Goal: Task Accomplishment & Management: Use online tool/utility

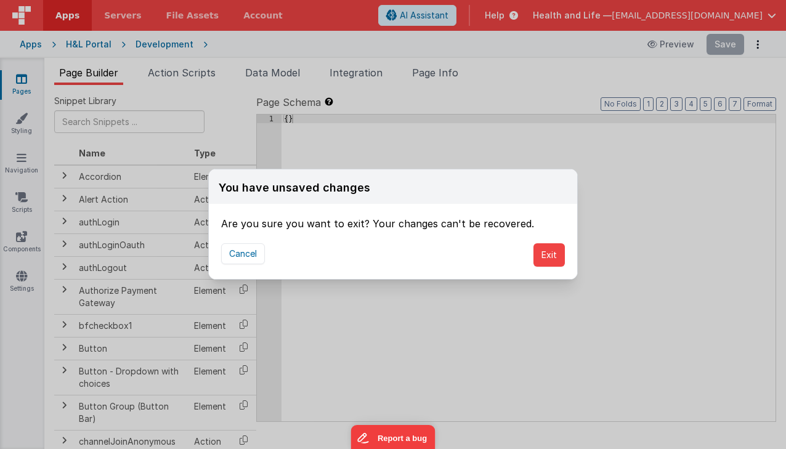
click at [718, 256] on div "You have unsaved changes Are you sure you want to exit? Your changes can't be r…" at bounding box center [393, 224] width 786 height 449
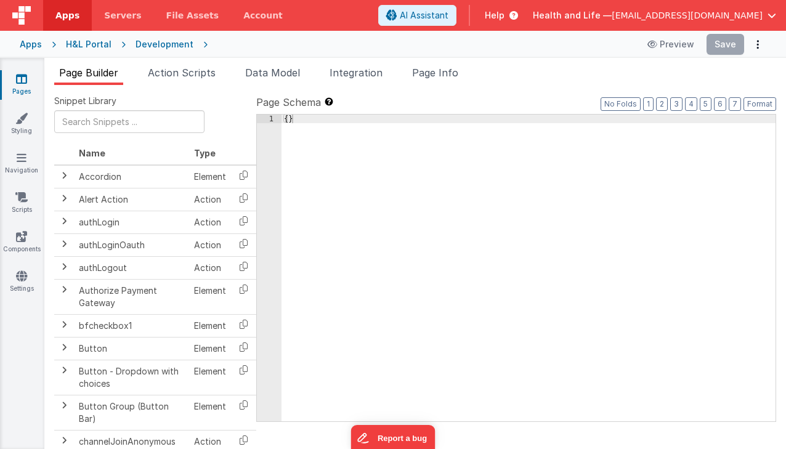
click at [142, 41] on div "Development" at bounding box center [165, 44] width 58 height 12
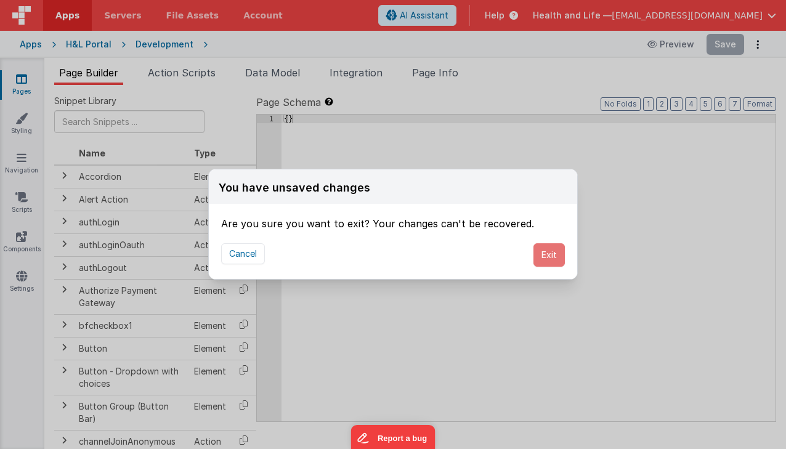
click at [542, 253] on button "Exit" at bounding box center [549, 254] width 31 height 23
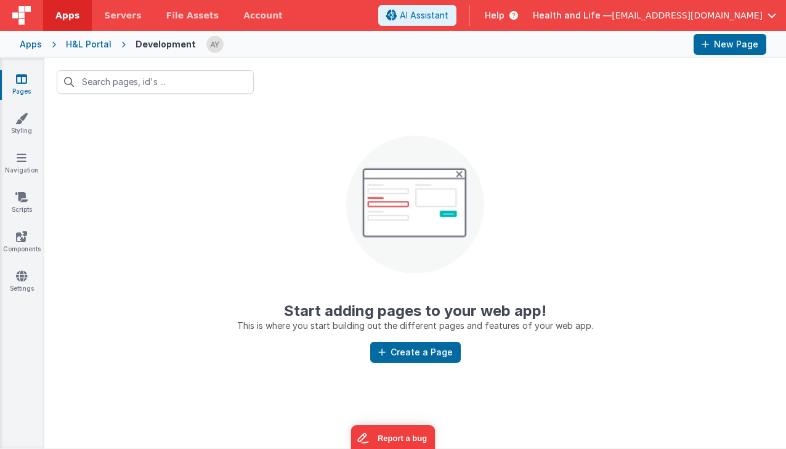
click at [73, 43] on div "H&L Portal" at bounding box center [89, 44] width 46 height 12
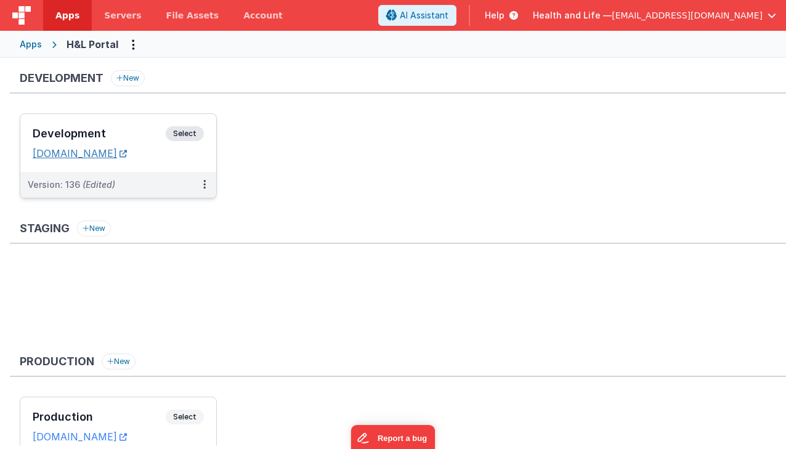
click at [127, 159] on link "[DOMAIN_NAME]" at bounding box center [80, 153] width 94 height 12
click at [201, 162] on div "Development Select URLs [DOMAIN_NAME]" at bounding box center [118, 143] width 196 height 58
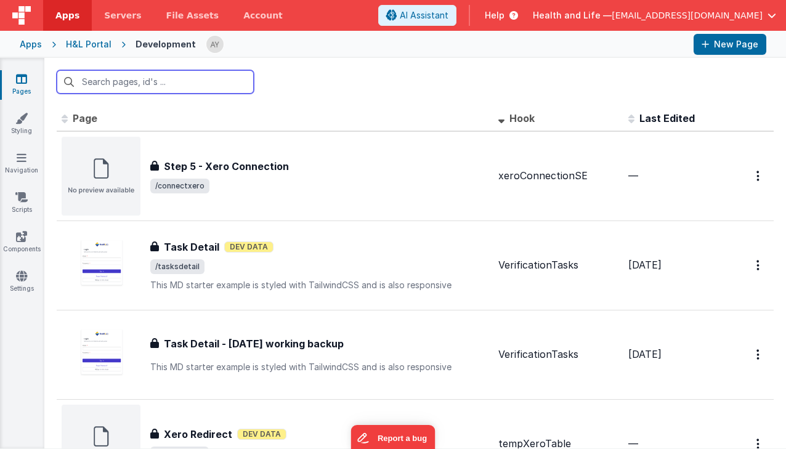
click at [161, 83] on input "text" at bounding box center [155, 81] width 197 height 23
click at [515, 70] on div at bounding box center [415, 82] width 742 height 48
click at [113, 90] on input "text" at bounding box center [155, 81] width 197 height 23
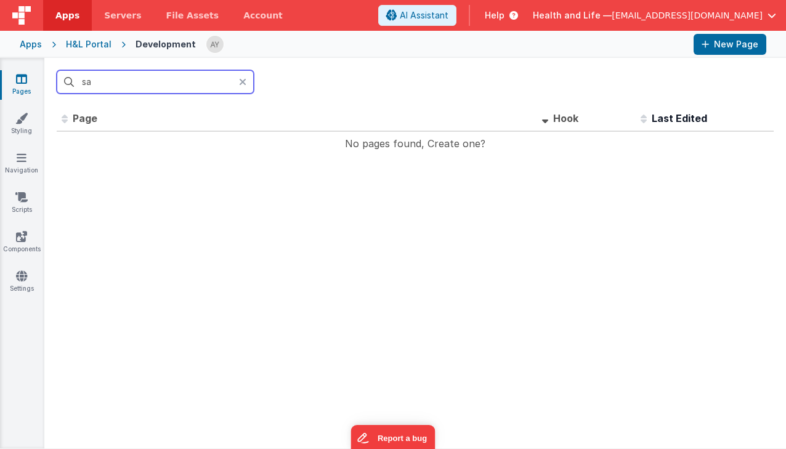
type input "s"
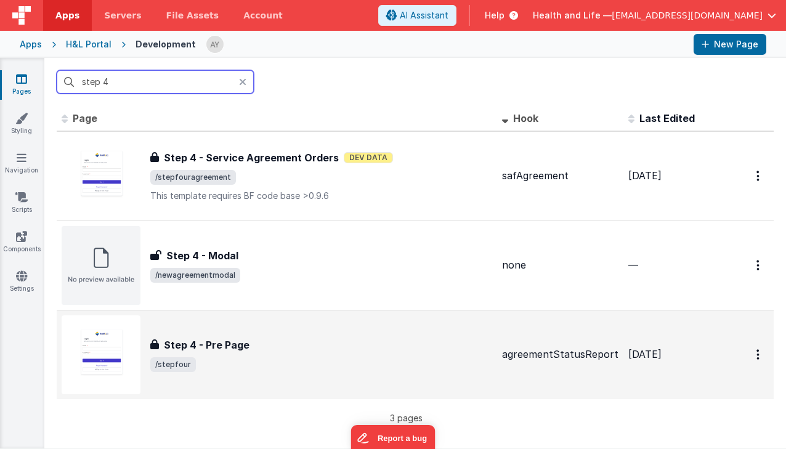
type input "step 4"
click at [293, 349] on div "Step 4 - Pre Page" at bounding box center [321, 345] width 342 height 15
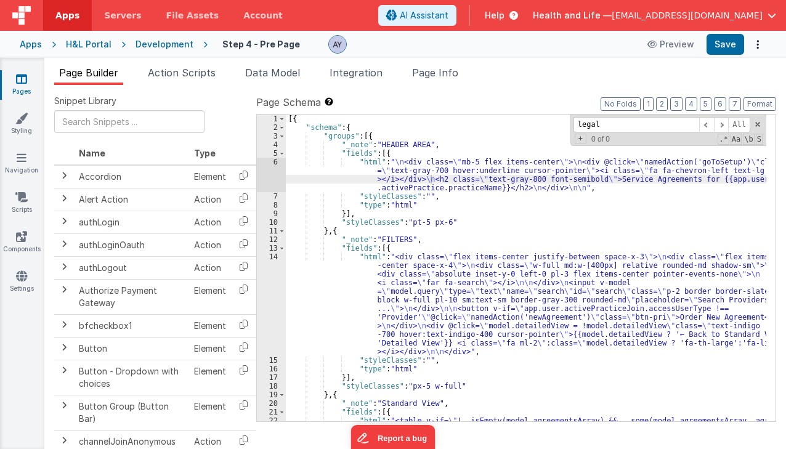
scroll to position [1003, 0]
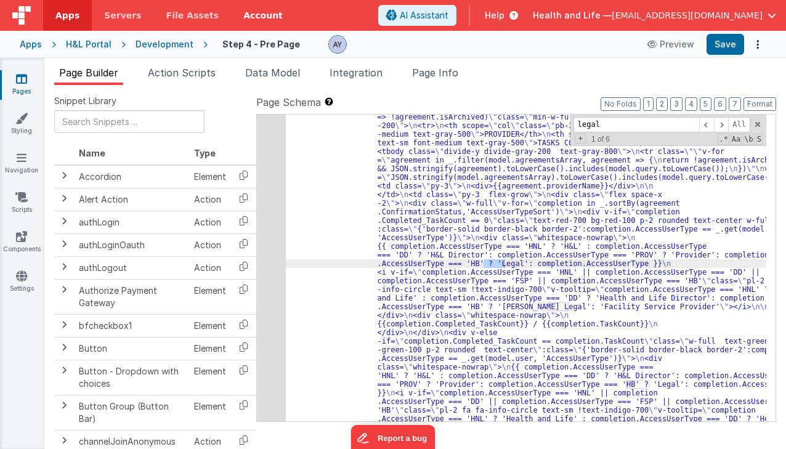
type input "legal"
click at [448, 73] on span "Page Info" at bounding box center [435, 73] width 46 height 12
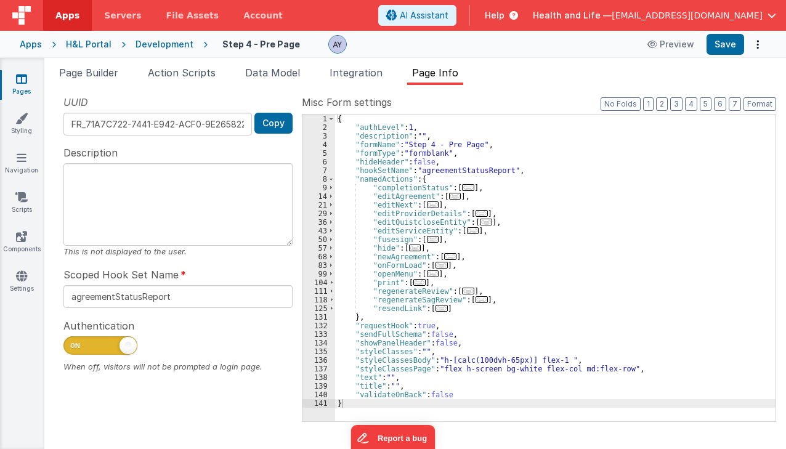
click at [455, 171] on div "{ "authLevel" : 1 , "description" : "" , "formName" : "Step 4 - Pre Page" , "fo…" at bounding box center [555, 277] width 441 height 324
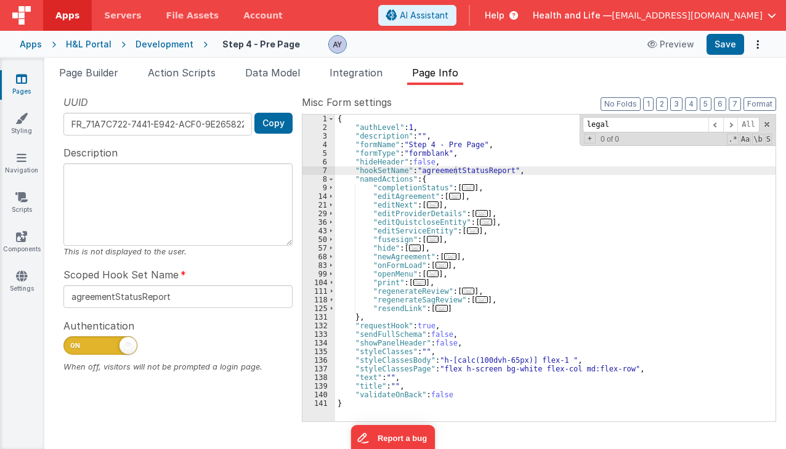
scroll to position [675, 0]
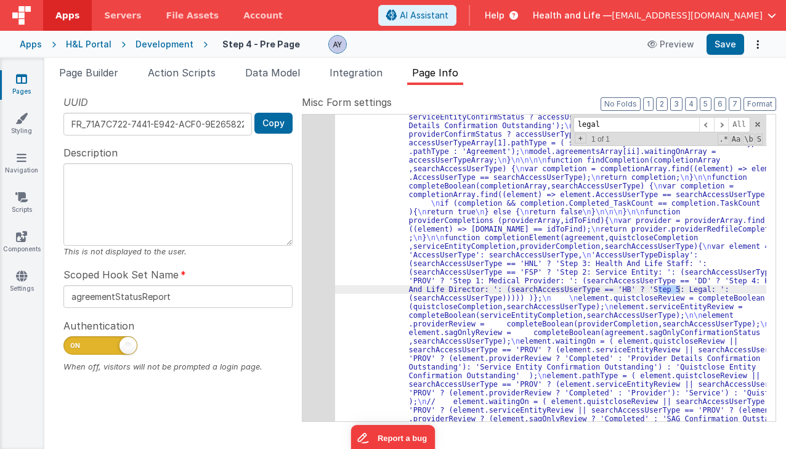
type input "legal"
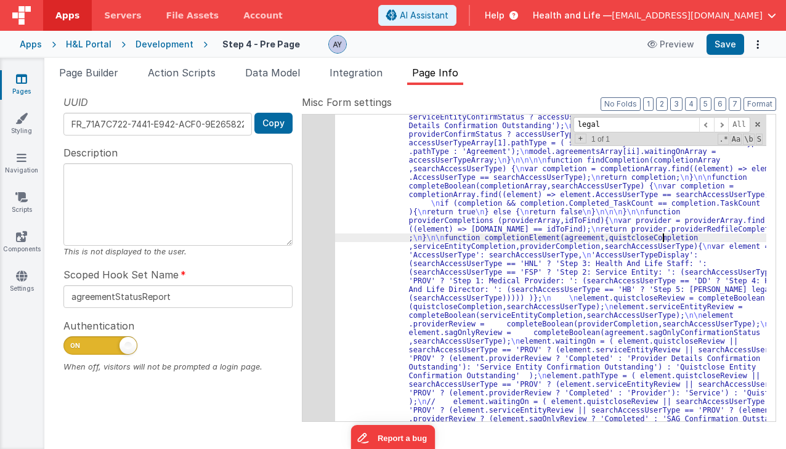
click at [718, 52] on button "Save" at bounding box center [726, 44] width 38 height 21
click at [101, 67] on span "Page Builder" at bounding box center [88, 73] width 59 height 12
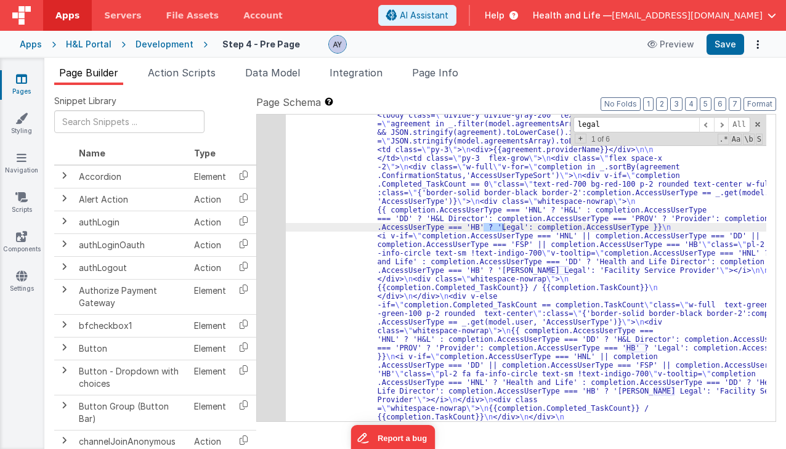
scroll to position [1040, 0]
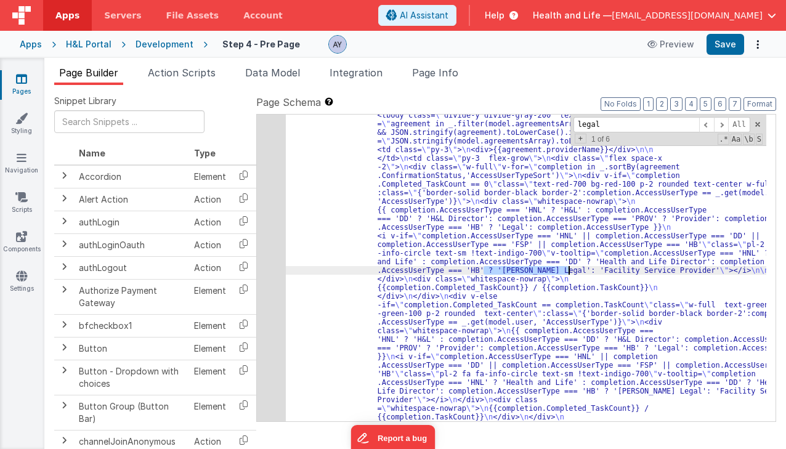
drag, startPoint x: 484, startPoint y: 270, endPoint x: 571, endPoint y: 271, distance: 86.9
click at [600, 123] on input "legal" at bounding box center [637, 124] width 126 height 15
paste input "[PERSON_NAME] L"
click at [722, 124] on span at bounding box center [721, 124] width 15 height 15
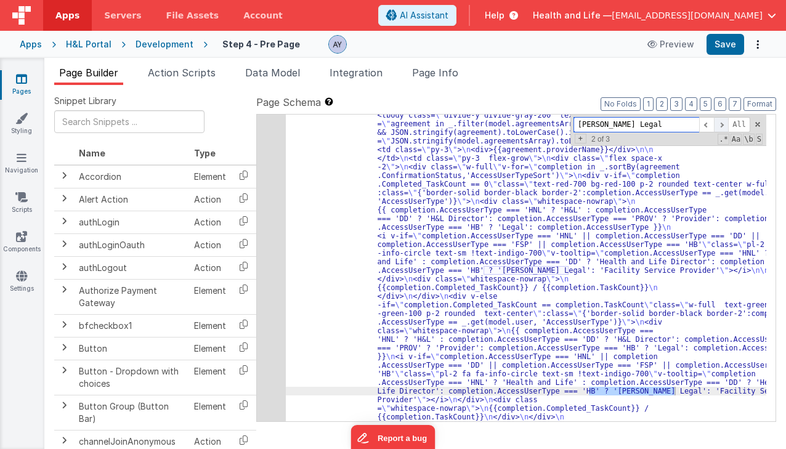
click at [722, 124] on span at bounding box center [721, 124] width 15 height 15
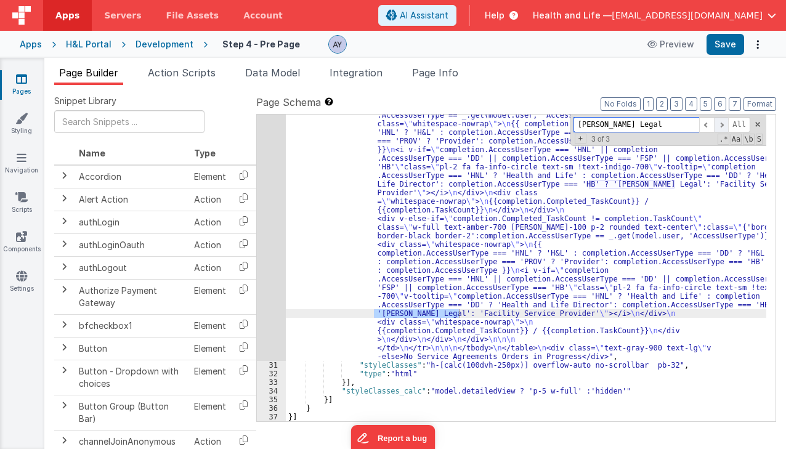
scroll to position [1246, 0]
drag, startPoint x: 642, startPoint y: 124, endPoint x: 566, endPoint y: 131, distance: 76.7
click at [566, 131] on div ""html" : "<table v-if= \" !_.isEmpty(model.agreementsArray) && _.some(model.agr…" at bounding box center [526, 268] width 481 height 307
type input "Legal"
click at [722, 124] on span at bounding box center [721, 124] width 15 height 15
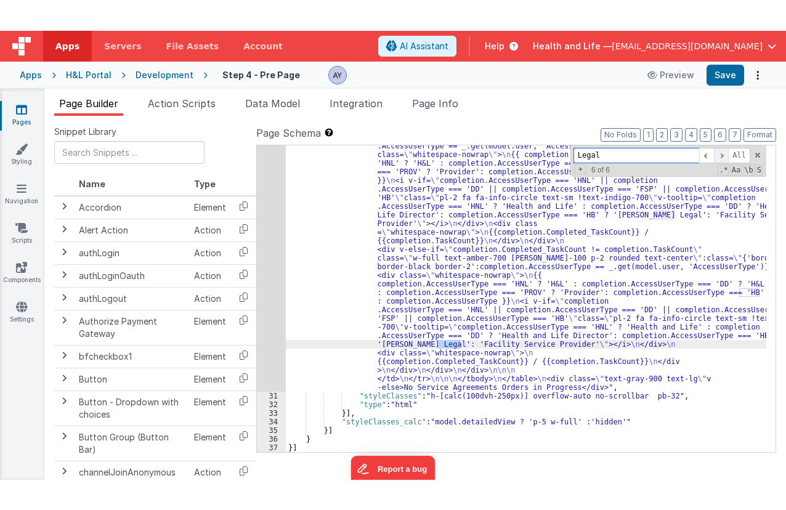
scroll to position [994, 0]
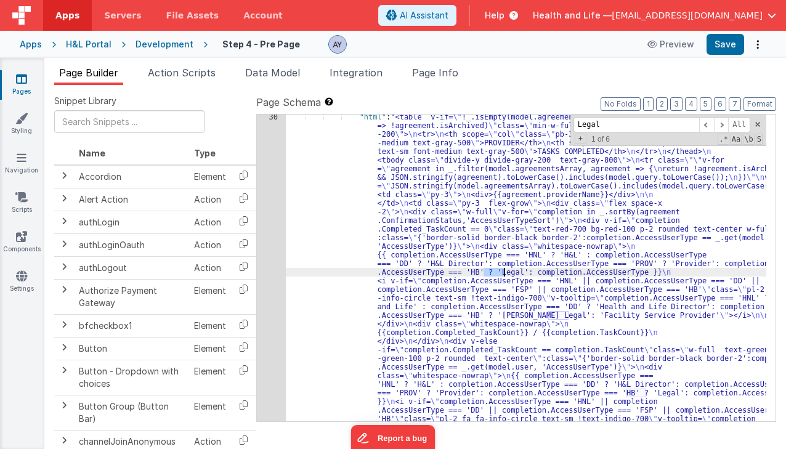
click at [271, 212] on div "30" at bounding box center [271, 363] width 29 height 500
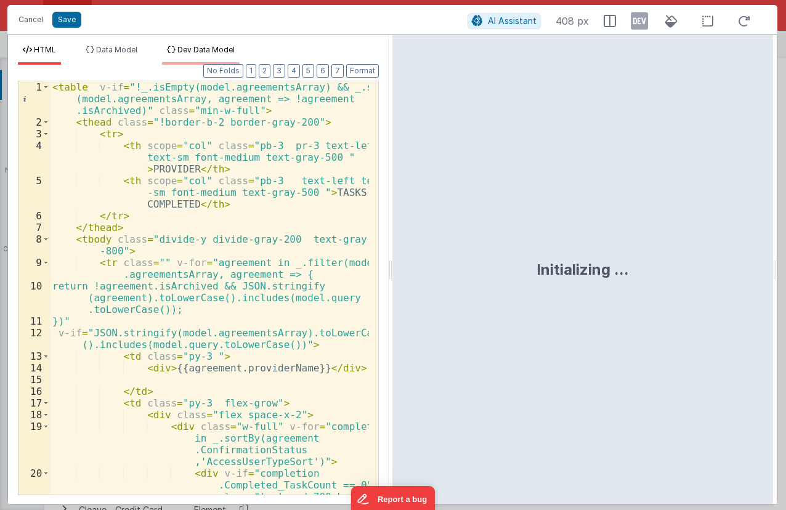
click at [182, 50] on span "Dev Data Model" at bounding box center [205, 49] width 57 height 9
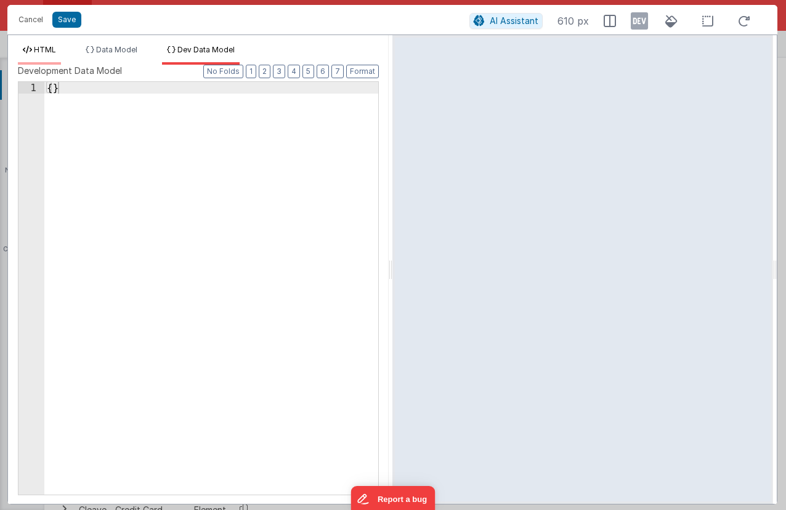
click at [44, 53] on span "HTML" at bounding box center [45, 49] width 22 height 9
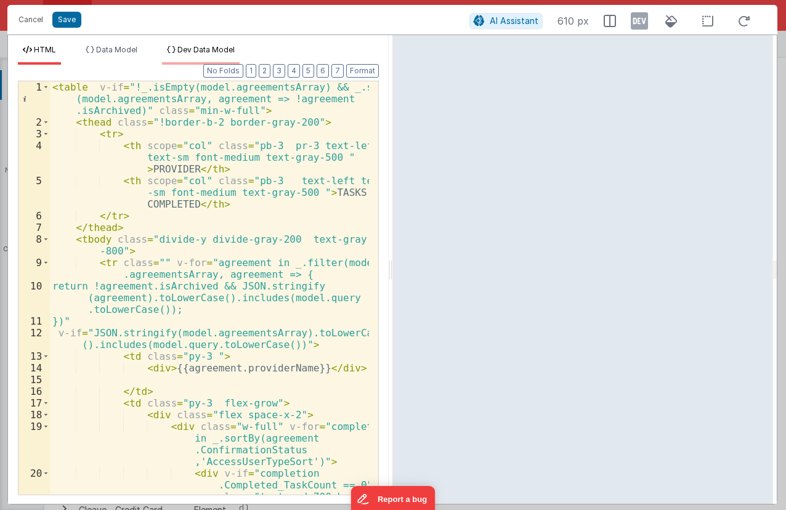
click at [206, 50] on span "Dev Data Model" at bounding box center [205, 49] width 57 height 9
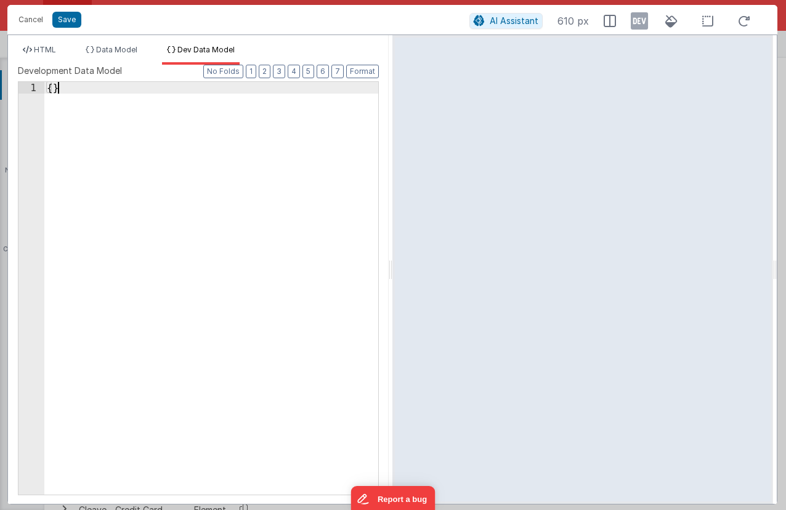
click at [194, 176] on div "{ }" at bounding box center [211, 300] width 334 height 436
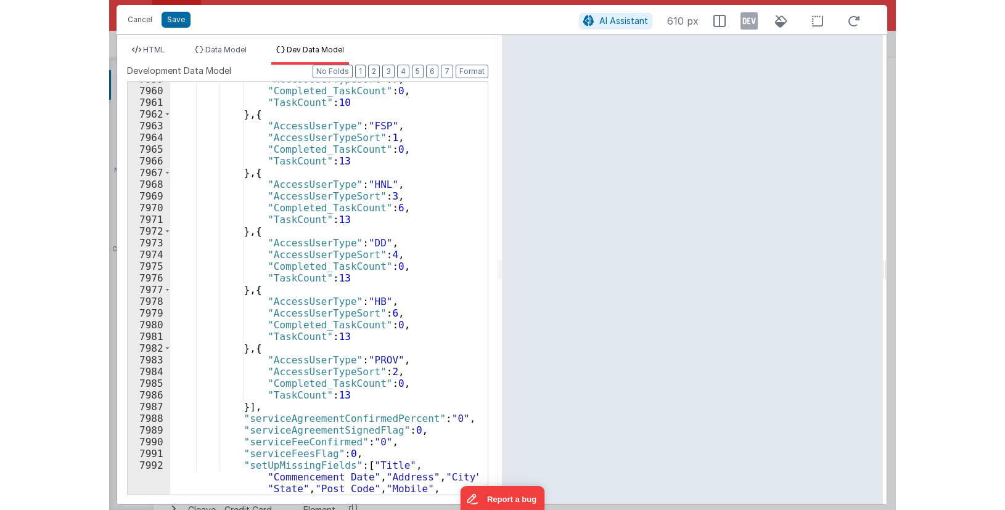
scroll to position [19782, 0]
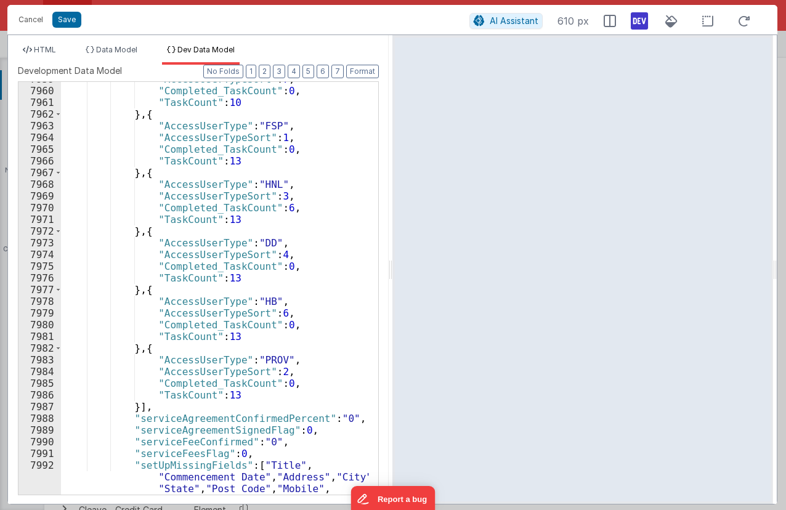
click at [644, 18] on icon at bounding box center [639, 21] width 17 height 20
click at [33, 47] on li "HTML" at bounding box center [39, 55] width 43 height 20
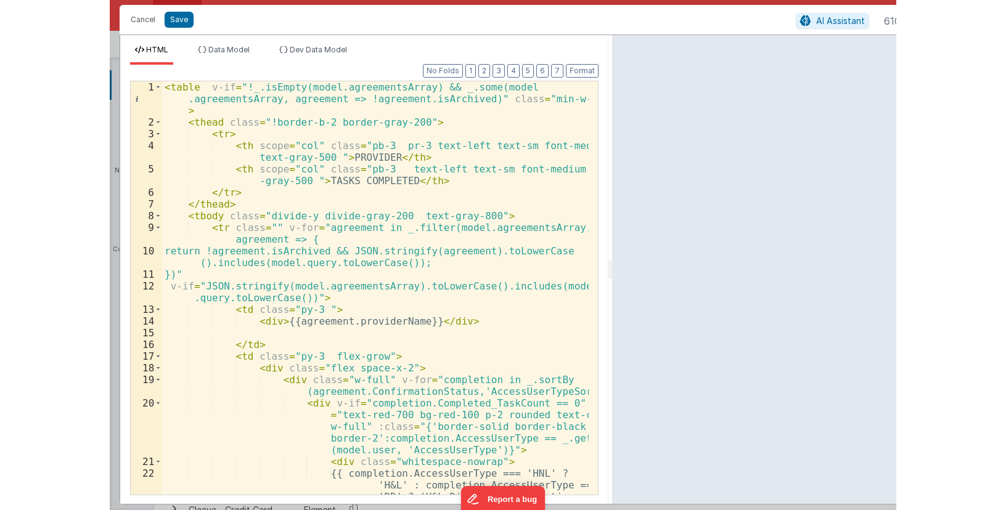
scroll to position [736, 0]
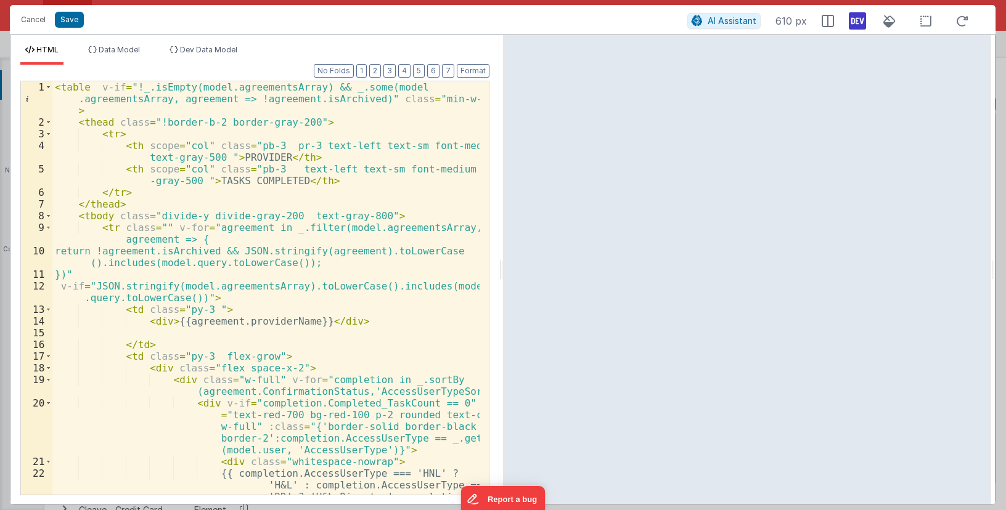
click at [293, 254] on div "< table v-if = "!_.isEmpty(model.agreementsArray) && _.some(model .agreementsAr…" at bounding box center [265, 340] width 427 height 519
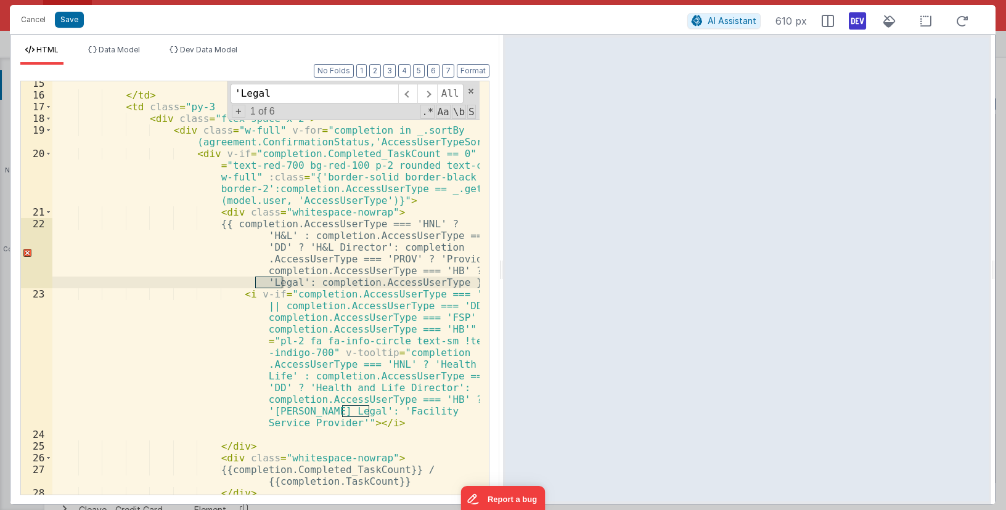
scroll to position [625, 0]
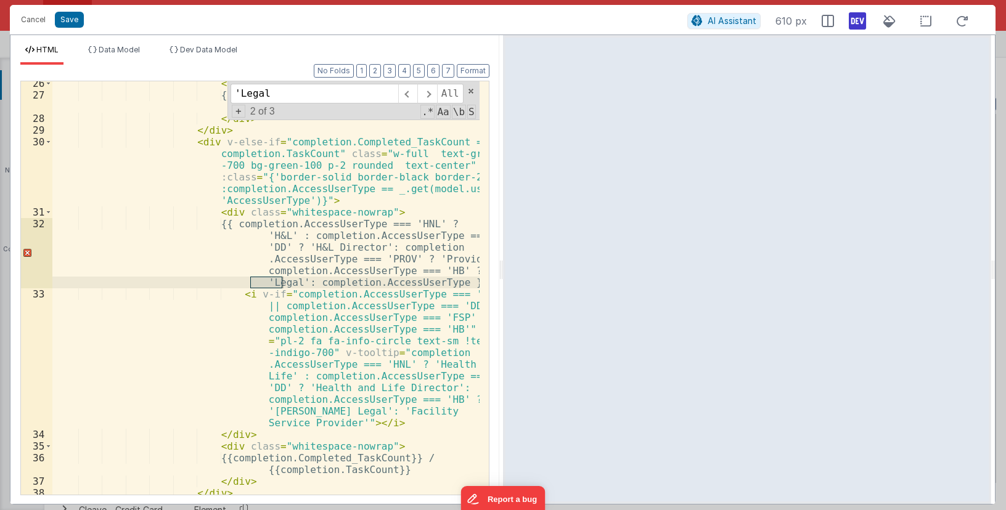
type input "'Legal"
click at [265, 281] on div "< div class = "whitespace-nowrap" > {{completion.Completed_TaskCount}} / {{comp…" at bounding box center [265, 288] width 427 height 414
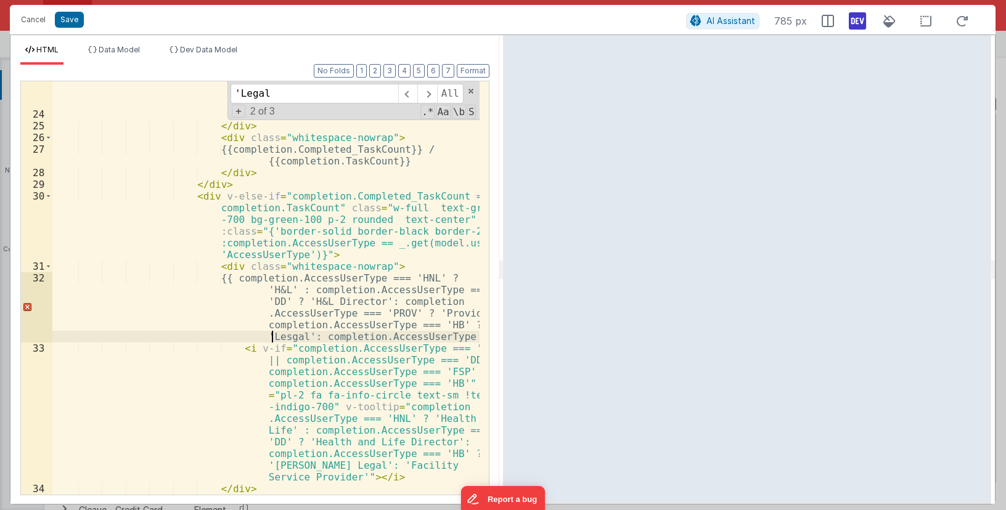
scroll to position [570, 0]
click at [295, 201] on div "< i v-if = "completion.AccessUserType === 'HNL' || completion.AccessUserType ==…" at bounding box center [265, 251] width 427 height 566
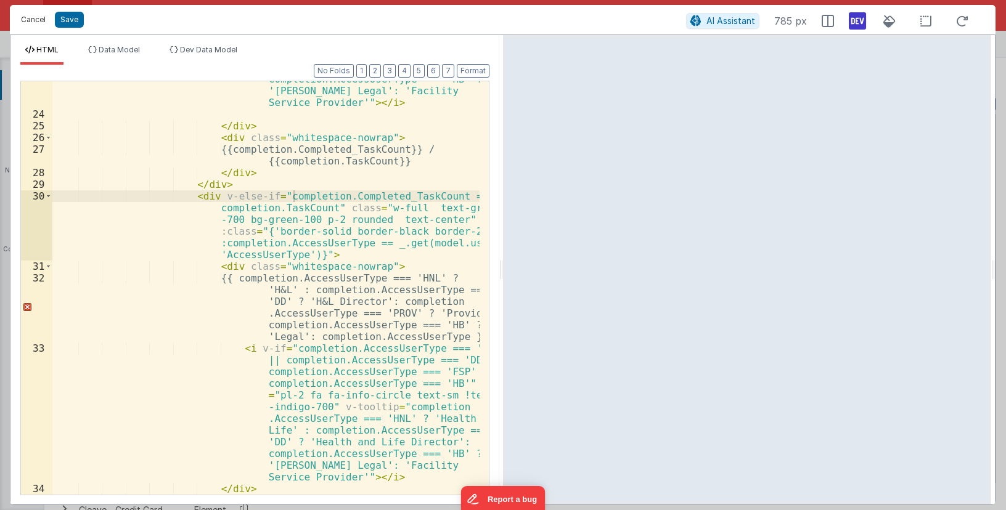
click at [31, 23] on button "Cancel" at bounding box center [33, 19] width 37 height 17
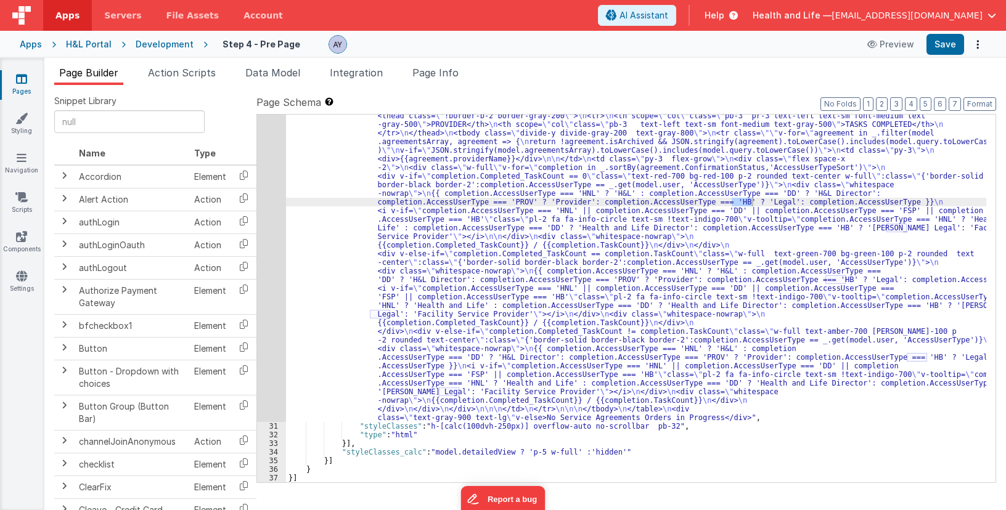
click at [687, 223] on div ""html" : "<table v-if= \" !_.isEmpty(model.agreementsArray) && _.some(model.agr…" at bounding box center [636, 451] width 700 height 696
click at [744, 204] on div ""html" : "<table v-if= \" !_.isEmpty(model.agreementsArray) && _.some(model.agr…" at bounding box center [636, 451] width 700 height 696
drag, startPoint x: 728, startPoint y: 200, endPoint x: 754, endPoint y: 203, distance: 26.1
click at [754, 203] on div ""html" : "<table v-if= \" !_.isEmpty(model.agreementsArray) && _.some(model.agr…" at bounding box center [636, 451] width 700 height 696
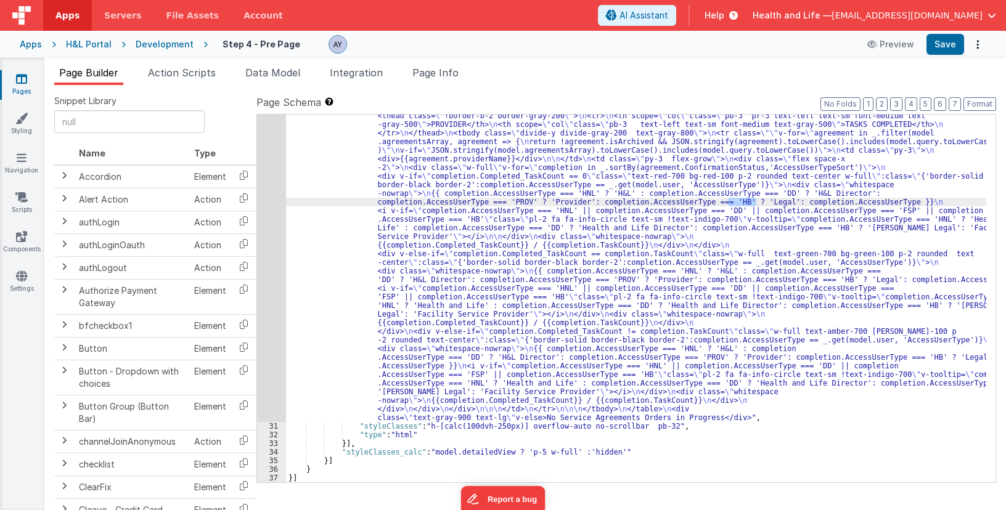
click at [758, 188] on div ""html" : "<table v-if= \" !_.isEmpty(model.agreementsArray) && _.some(model.agr…" at bounding box center [636, 451] width 700 height 696
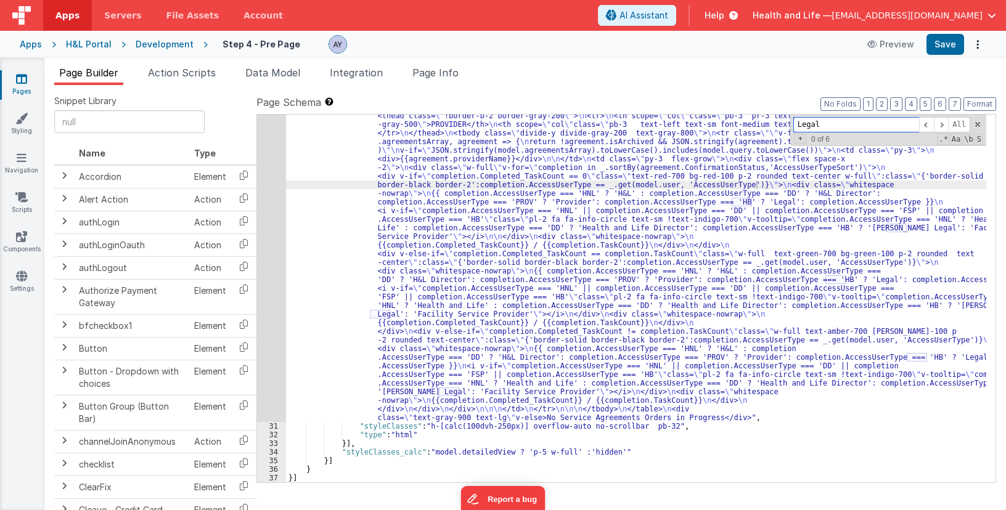
paste input "'Legal'"
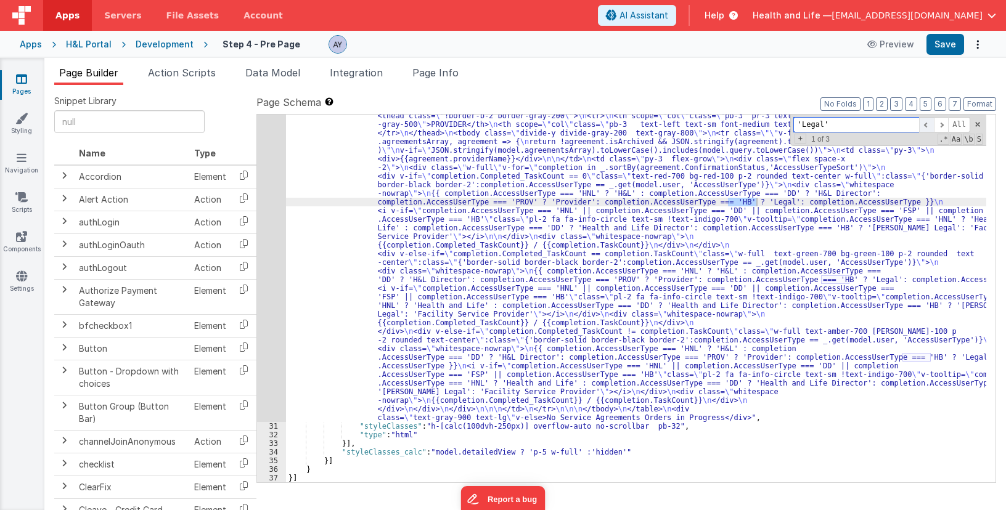
type input "'Legal'"
click at [786, 128] on span at bounding box center [926, 124] width 15 height 15
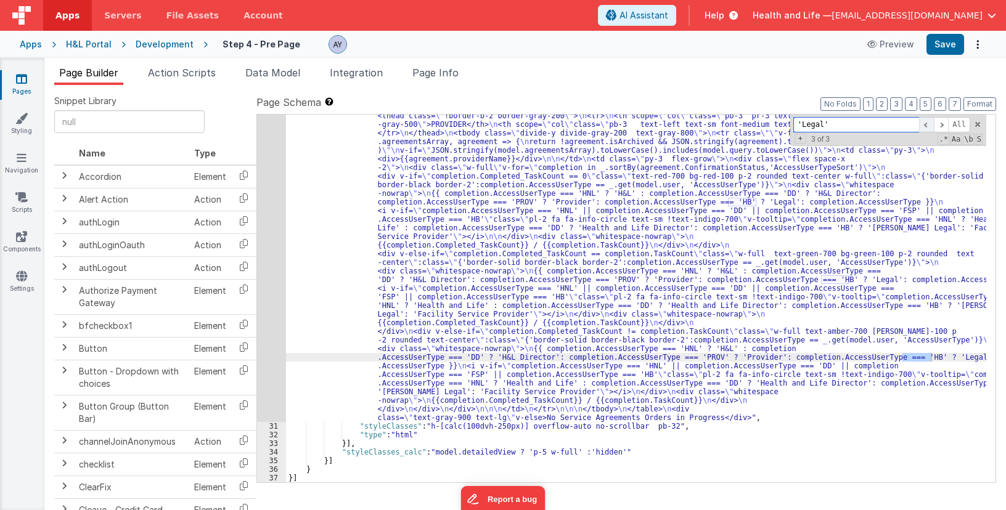
click at [786, 128] on span at bounding box center [926, 124] width 15 height 15
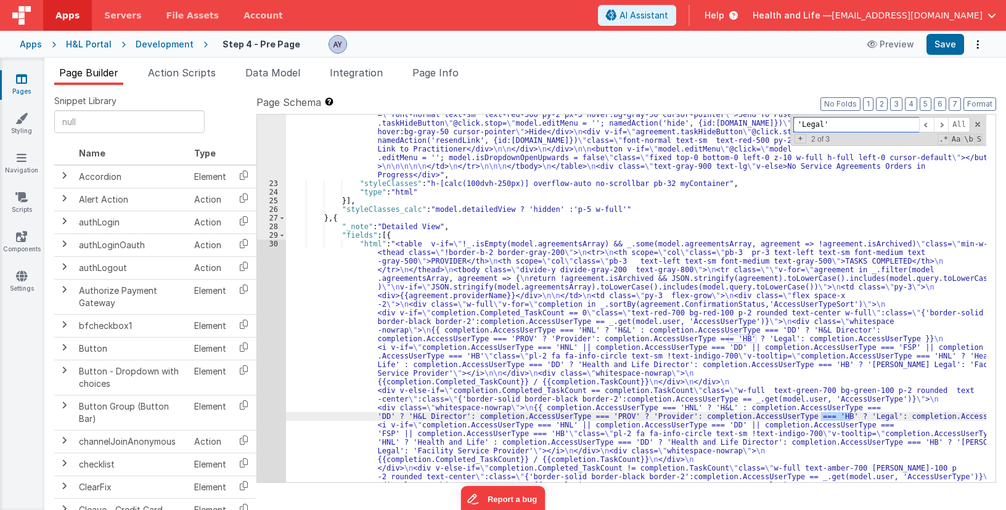
scroll to position [600, 0]
click at [275, 335] on div "30" at bounding box center [271, 399] width 29 height 319
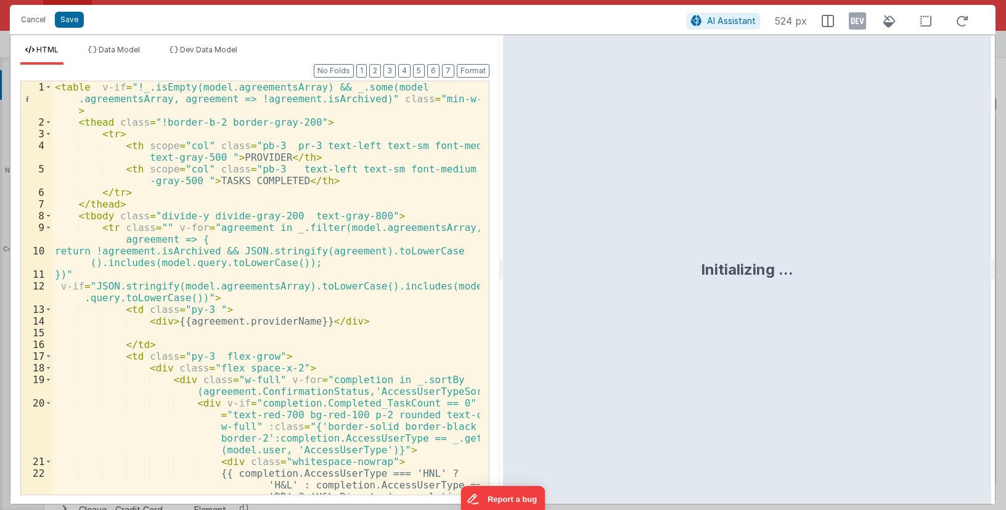
click at [290, 235] on div "< table v-if = "!_.isEmpty(model.agreementsArray) && _.some(model .agreementsAr…" at bounding box center [265, 340] width 427 height 519
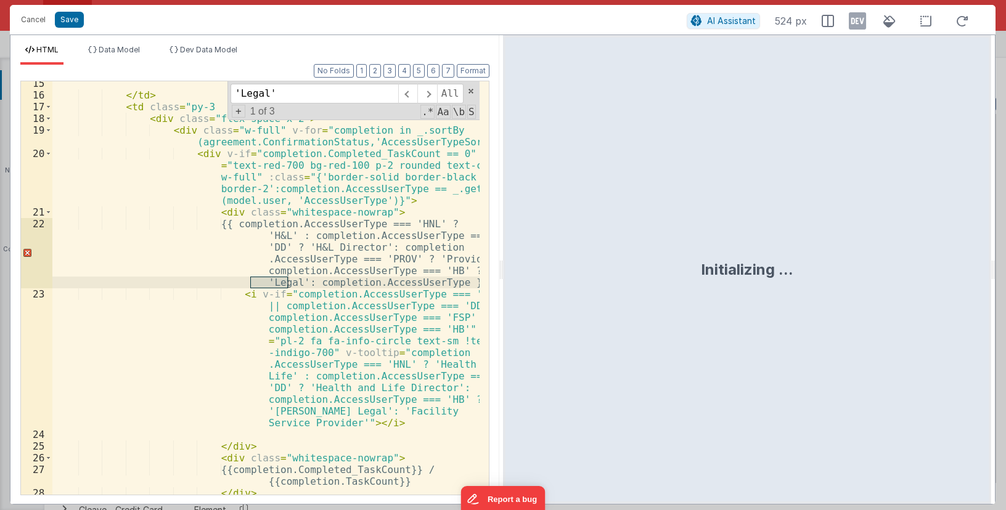
scroll to position [250, 0]
type input "'Legal'"
click at [536, 273] on div at bounding box center [747, 269] width 489 height 469
click at [786, 24] on icon at bounding box center [857, 21] width 17 height 20
click at [190, 49] on span "Dev Data Model" at bounding box center [208, 49] width 57 height 9
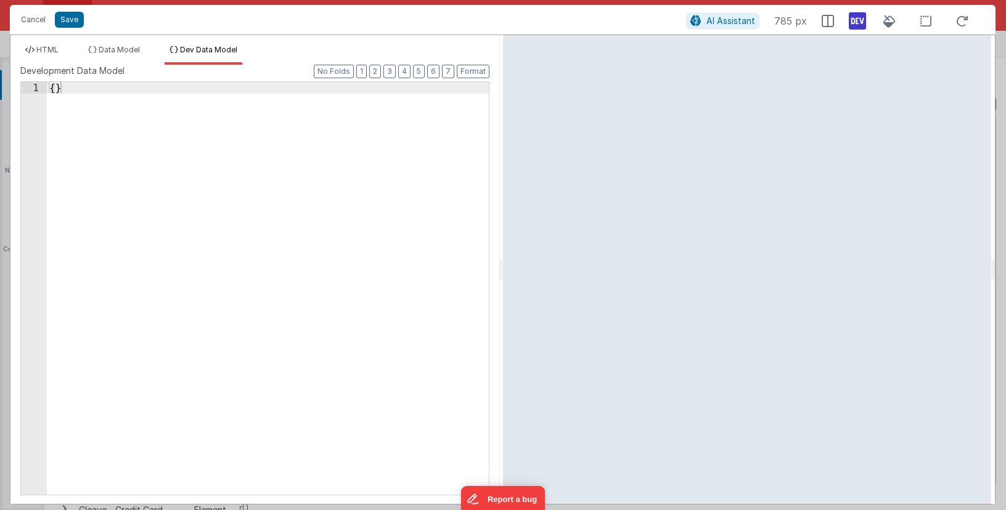
click at [354, 118] on div "{ }" at bounding box center [268, 300] width 442 height 436
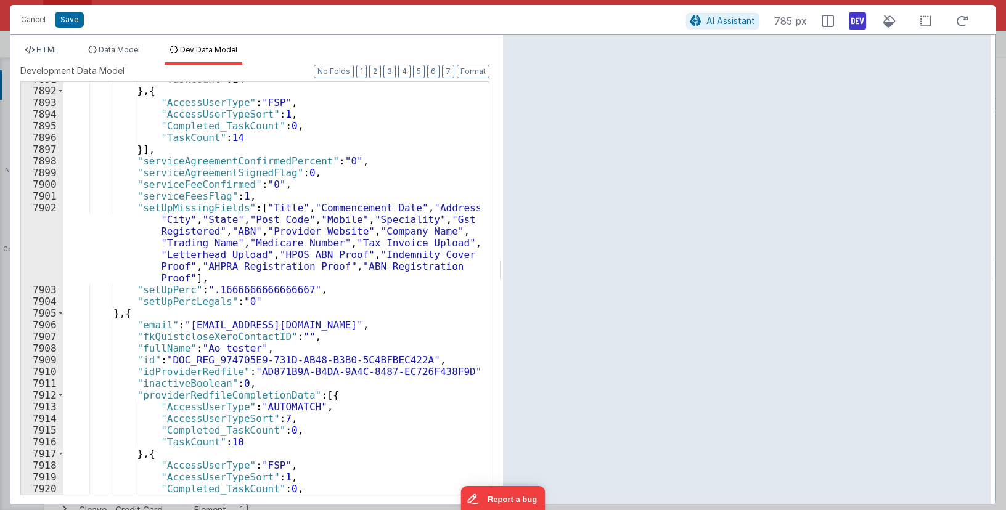
scroll to position [19782, 0]
click at [46, 52] on span "HTML" at bounding box center [47, 49] width 22 height 9
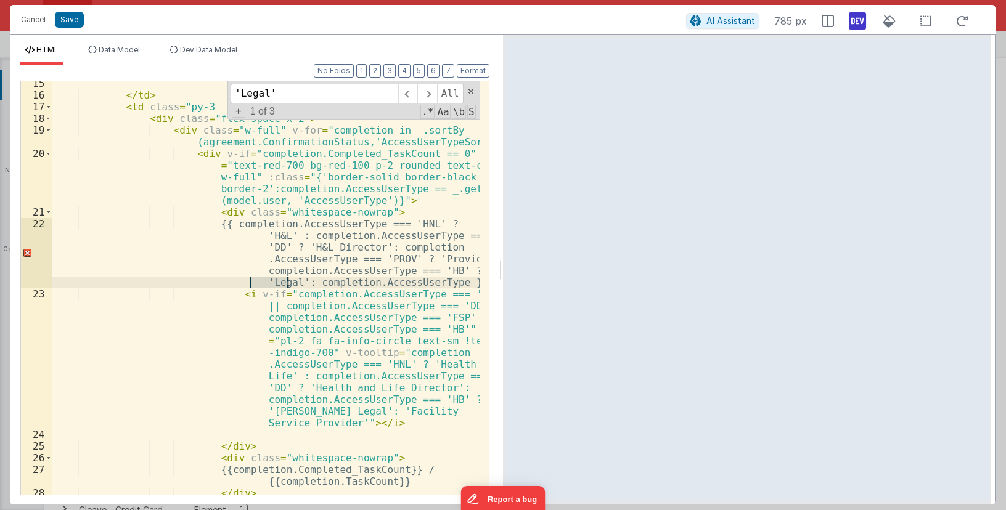
click at [285, 293] on div "</ td > < td class = "py-3 flex-grow" > < div class = "flex space-x-2" > < div …" at bounding box center [265, 296] width 427 height 437
click at [270, 286] on div "</ td > < td class = "py-3 flex-grow" > < div class = "flex space-x-2" > < div …" at bounding box center [265, 296] width 427 height 437
click at [412, 94] on span at bounding box center [407, 94] width 19 height 20
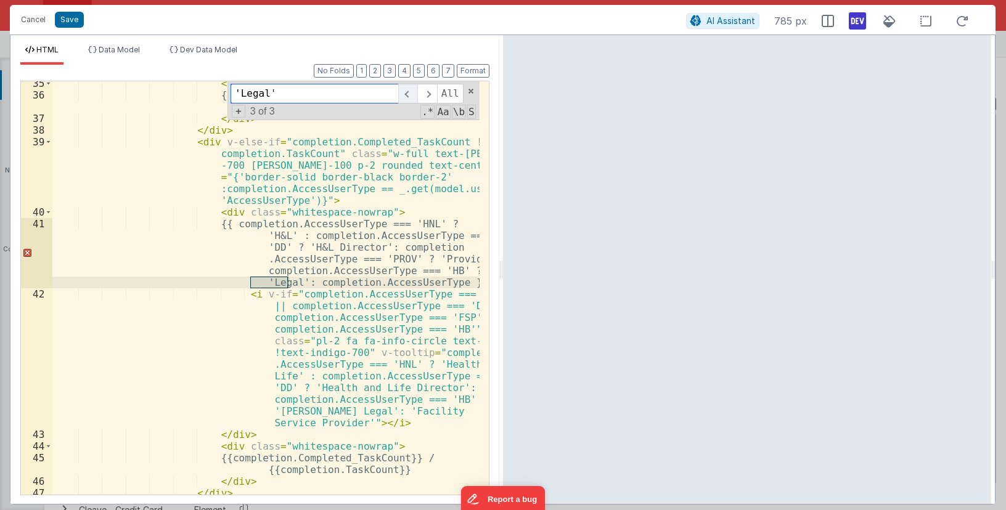
scroll to position [988, 0]
click at [261, 286] on div "< div class = "whitespace-nowrap" > {{completion.Completed_TaskCount}} / {{comp…" at bounding box center [265, 288] width 427 height 414
click at [271, 271] on div "< div class = "whitespace-nowrap" > {{completion.Completed_TaskCount}} / {{comp…" at bounding box center [265, 296] width 427 height 437
click at [295, 282] on div "< div class = "whitespace-nowrap" > {{completion.Completed_TaskCount}} / {{comp…" at bounding box center [265, 296] width 427 height 437
click at [258, 279] on div "< div class = "whitespace-nowrap" > {{completion.Completed_TaskCount}} / {{comp…" at bounding box center [265, 296] width 427 height 437
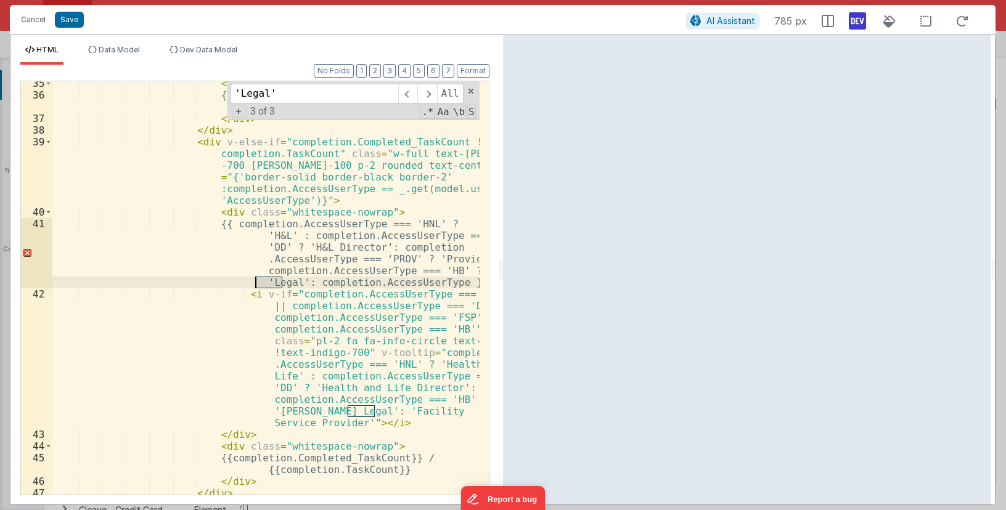
click at [258, 279] on div "< div class = "whitespace-nowrap" > {{completion.Completed_TaskCount}} / {{comp…" at bounding box center [265, 296] width 427 height 437
click at [427, 97] on span at bounding box center [426, 94] width 19 height 20
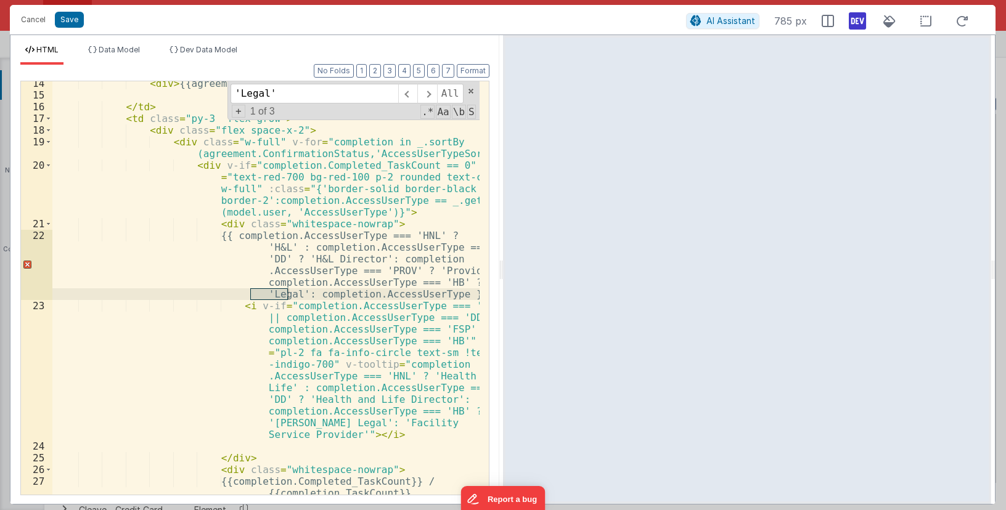
click at [263, 293] on div "< div > {{agreement.providerName}} </ div > </ td > < td class = "py-3 flex-gro…" at bounding box center [265, 288] width 427 height 414
click at [426, 91] on span at bounding box center [426, 94] width 19 height 20
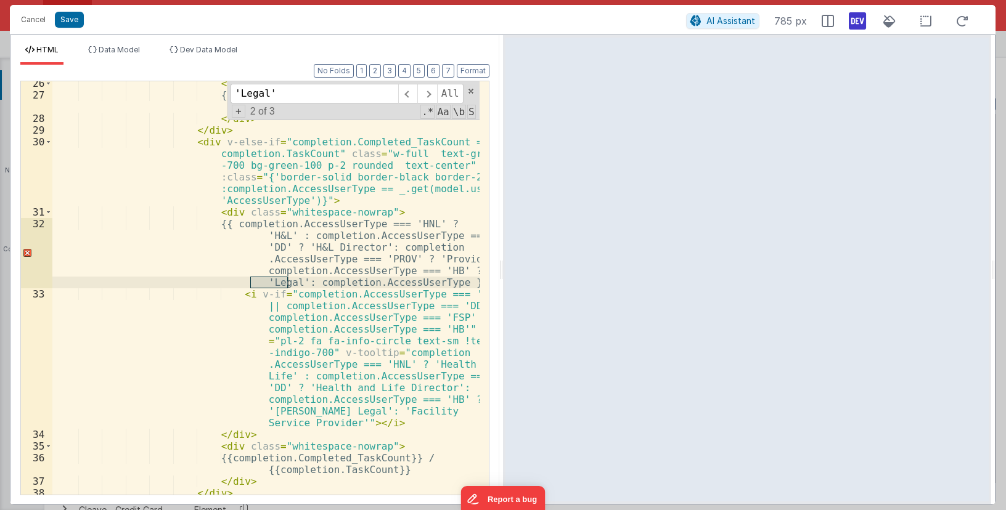
click at [276, 286] on div "< div class = "whitespace-nowrap" > {{completion.Completed_TaskCount}} / {{comp…" at bounding box center [265, 288] width 427 height 414
click at [336, 303] on div "< div class = "whitespace-nowrap" > {{completion.Completed_TaskCount}} / {{comp…" at bounding box center [265, 325] width 427 height 495
click at [292, 279] on div "< div class = "whitespace-nowrap" > {{completion.Completed_TaskCount}} / {{comp…" at bounding box center [265, 325] width 427 height 495
click at [30, 20] on button "Cancel" at bounding box center [33, 19] width 37 height 17
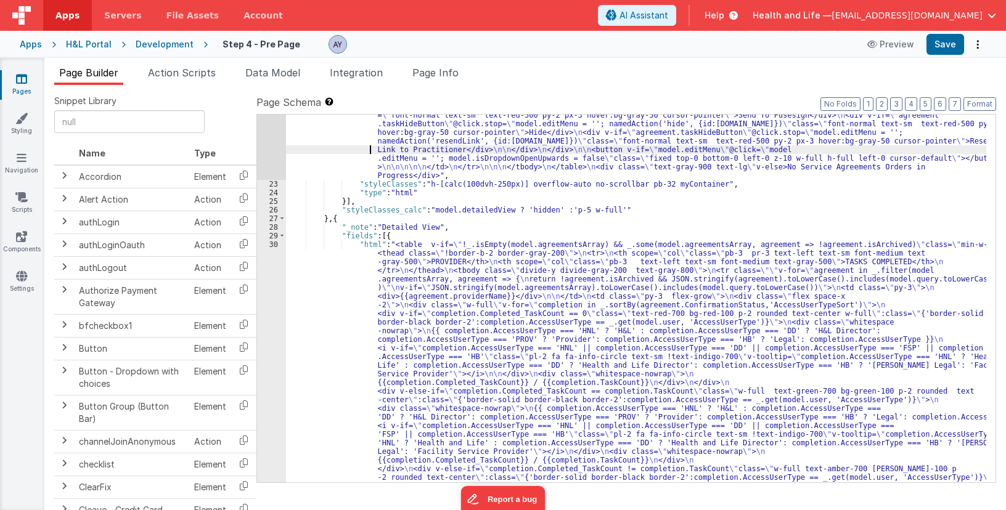
click at [345, 147] on div ""html" : "<table v-if= \" !_.isEmpty(model.agreementsArray) && _.some(model.agr…" at bounding box center [636, 320] width 700 height 1093
click at [786, 48] on button "Save" at bounding box center [945, 44] width 38 height 21
click at [470, 277] on div ""html" : "<table v-if= \" !_.isEmpty(model.agreementsArray) && _.some(model.agr…" at bounding box center [636, 320] width 700 height 1093
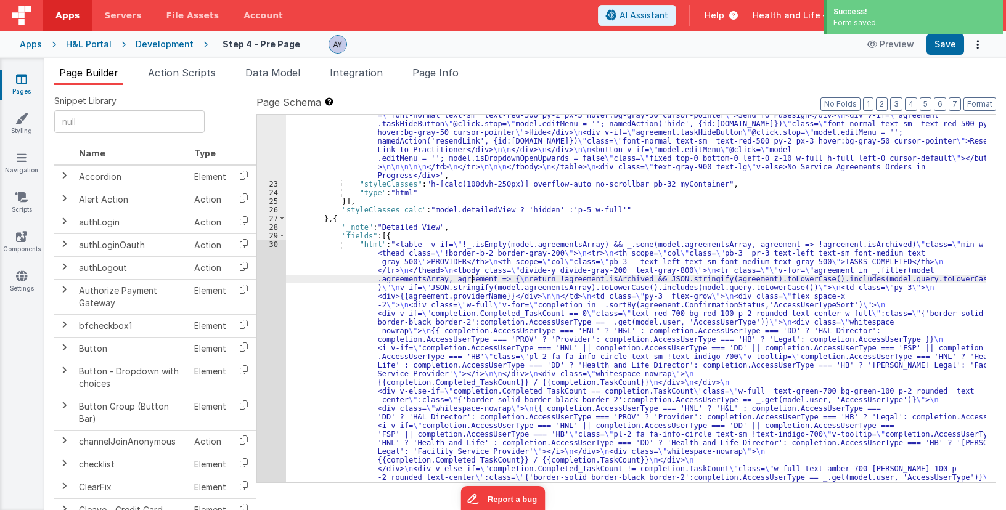
click at [275, 304] on div "22 23 24 25 26 27 28 29 30 31 32 33 34 35 36 37" at bounding box center [271, 320] width 29 height 1093
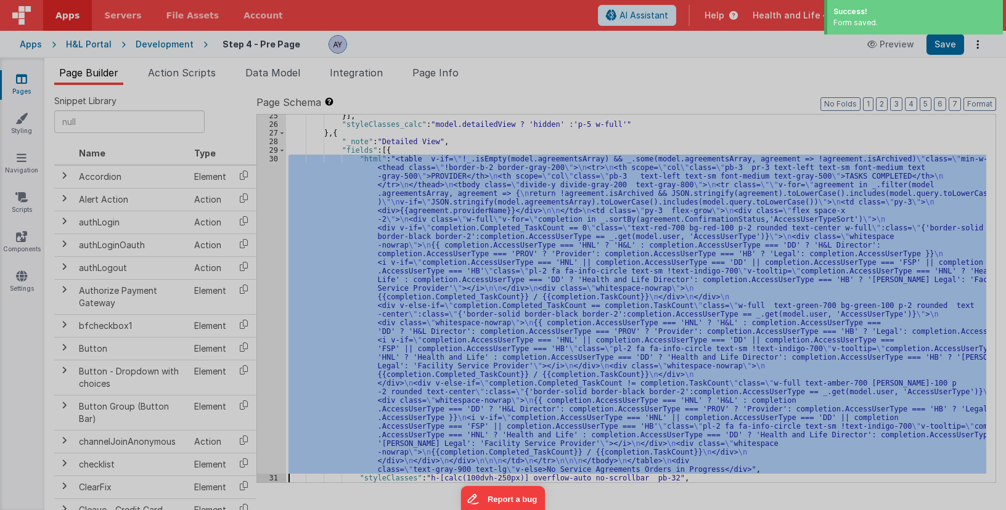
scroll to position [685, 0]
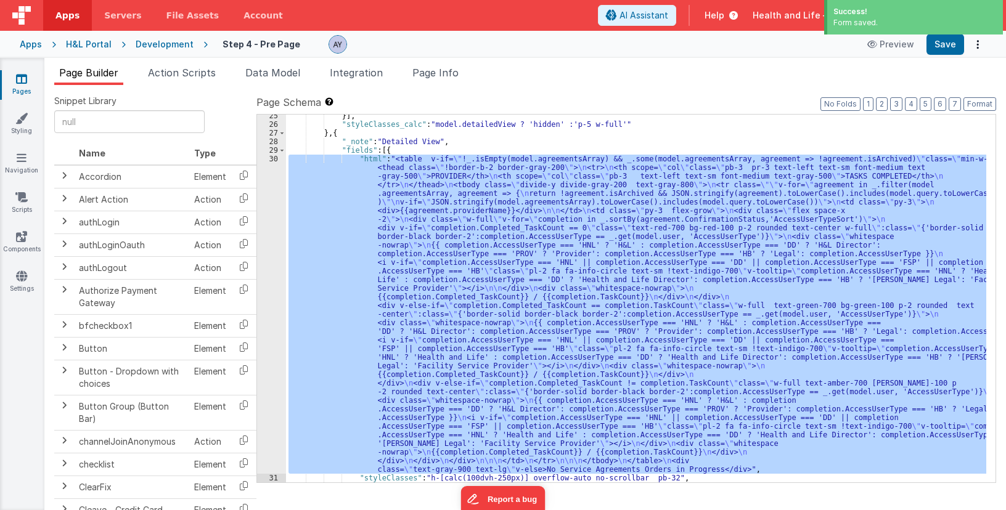
click at [270, 239] on div "30" at bounding box center [271, 314] width 29 height 319
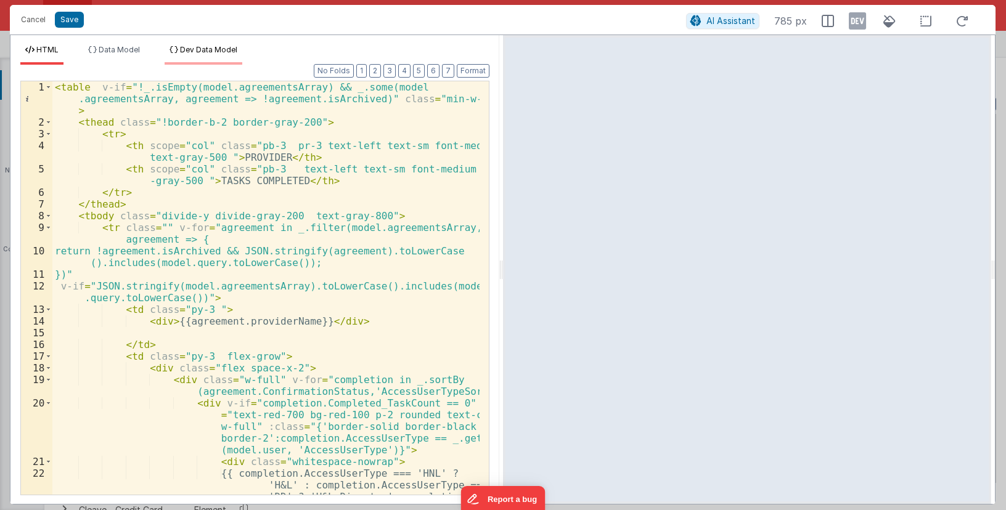
click at [203, 45] on span "Dev Data Model" at bounding box center [208, 49] width 57 height 9
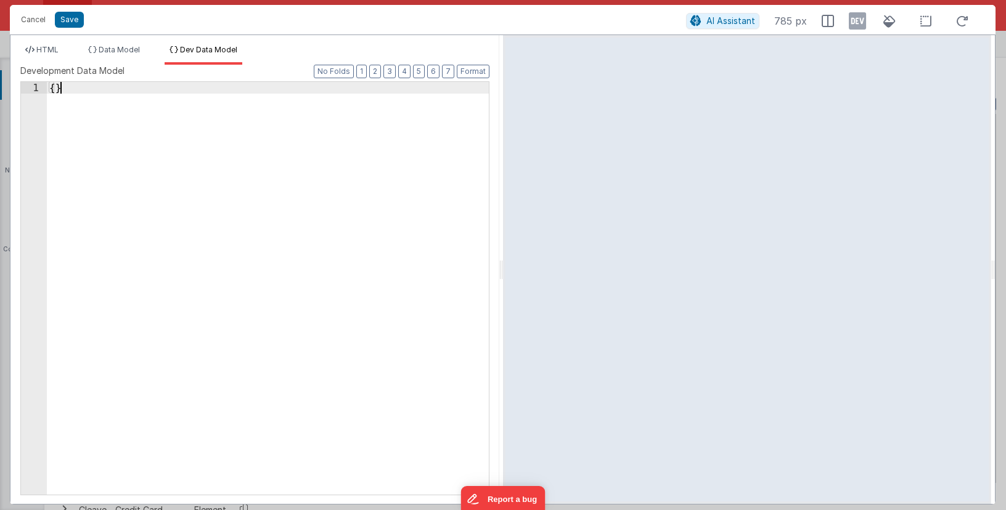
click at [231, 97] on div "{ }" at bounding box center [268, 300] width 442 height 436
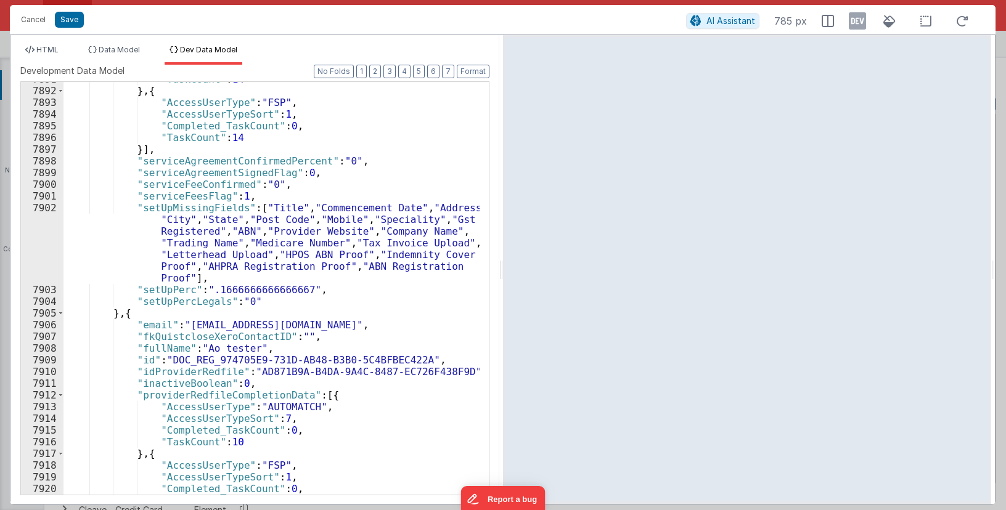
scroll to position [19782, 0]
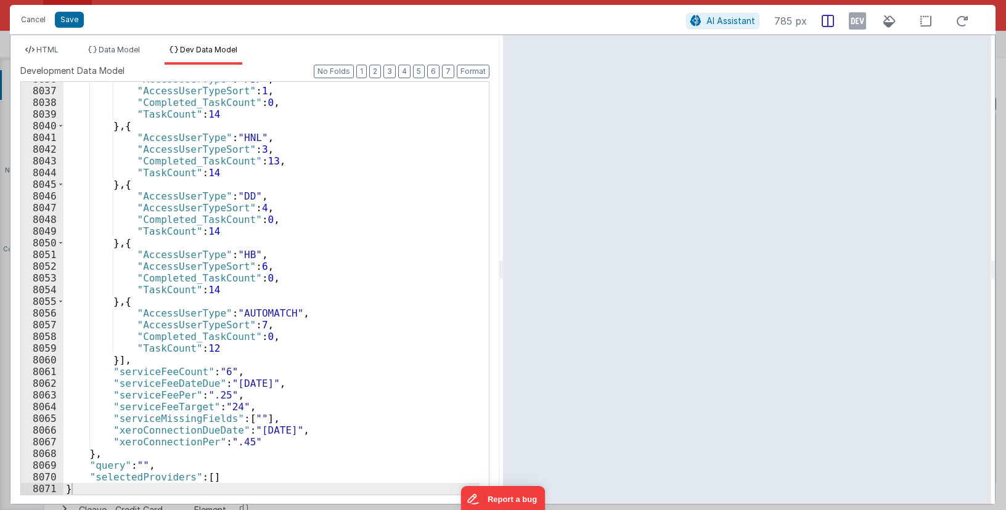
click at [786, 20] on icon at bounding box center [857, 21] width 17 height 20
click at [43, 47] on span "HTML" at bounding box center [47, 49] width 22 height 9
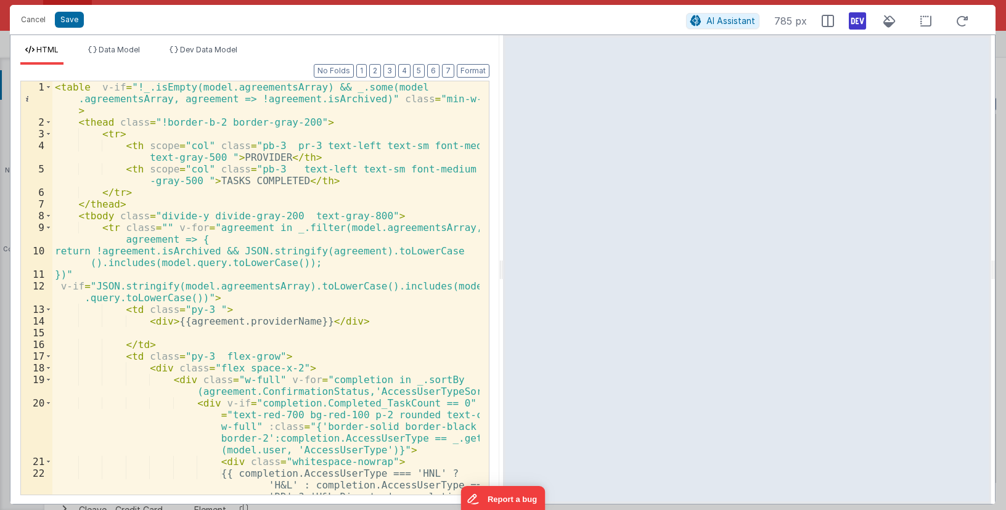
click at [323, 213] on div "< table v-if = "!_.isEmpty(model.agreementsArray) && _.some(model .agreementsAr…" at bounding box center [265, 340] width 427 height 519
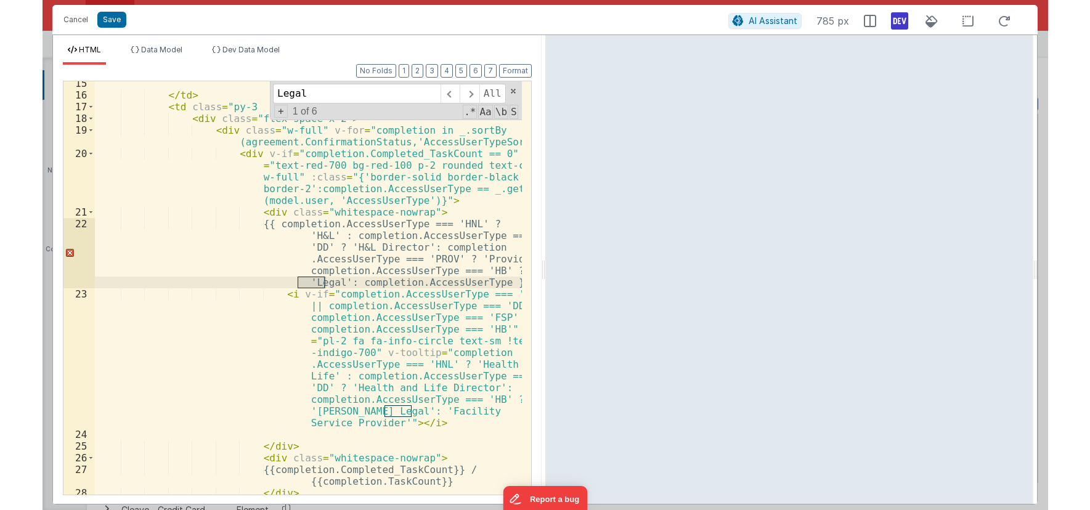
scroll to position [250, 0]
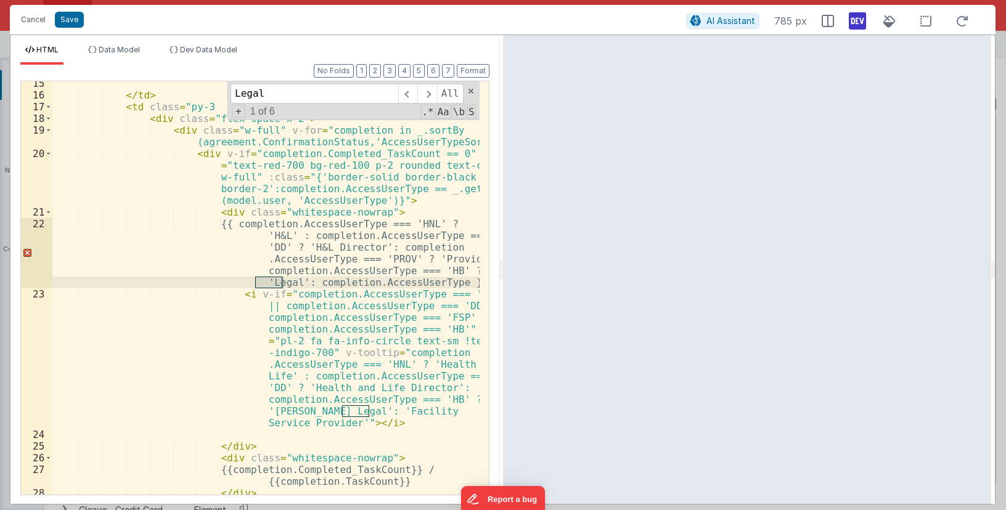
type input "Legal"
click at [259, 282] on div "</ td > < td class = "py-3 flex-grow" > < div class = "flex space-x-2" > < div …" at bounding box center [265, 288] width 427 height 414
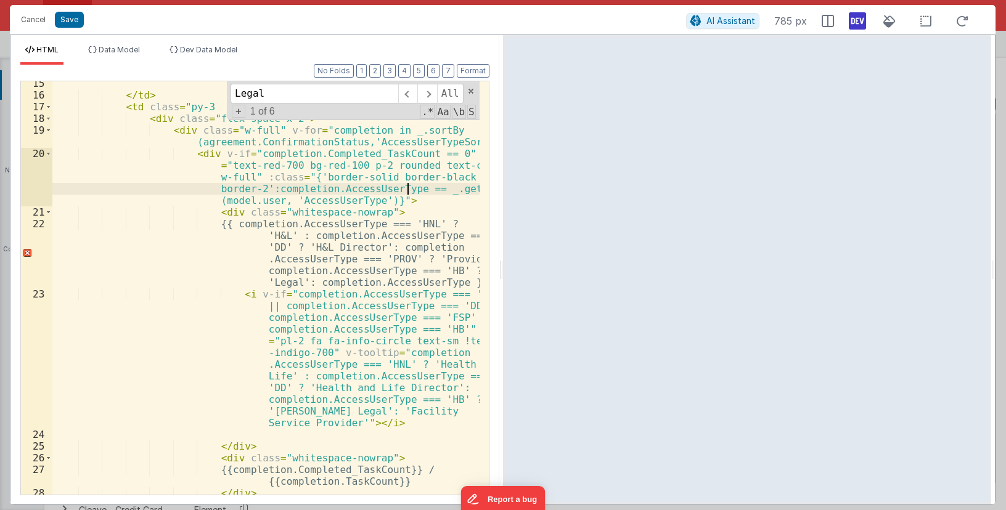
click at [406, 184] on div "</ td > < td class = "py-3 flex-grow" > < div class = "flex space-x-2" > < div …" at bounding box center [265, 296] width 427 height 437
click at [265, 281] on div "</ td > < td class = "py-3 flex-grow" > < div class = "flex space-x-2" > < div …" at bounding box center [265, 296] width 427 height 437
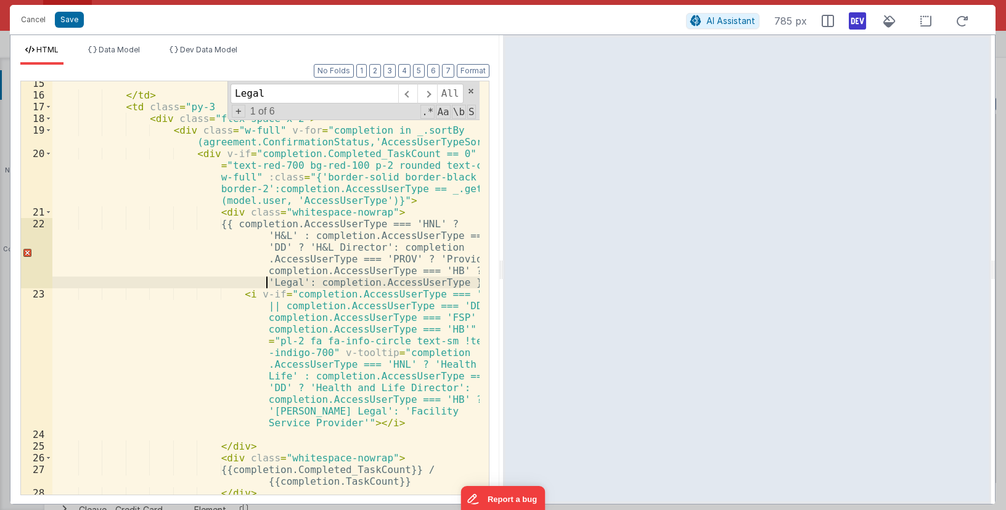
click at [265, 281] on div "</ td > < td class = "py-3 flex-grow" > < div class = "flex space-x-2" > < div …" at bounding box center [265, 296] width 427 height 437
click at [343, 258] on div "</ td > < td class = "py-3 flex-grow" > < div class = "flex space-x-2" > < div …" at bounding box center [265, 296] width 427 height 437
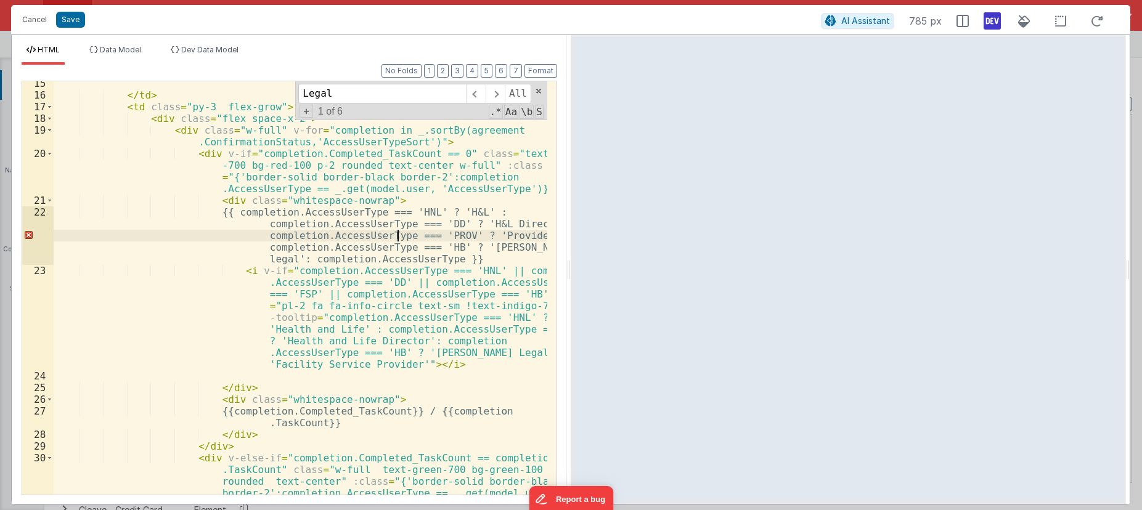
scroll to position [573, 0]
click at [497, 96] on span at bounding box center [495, 94] width 19 height 20
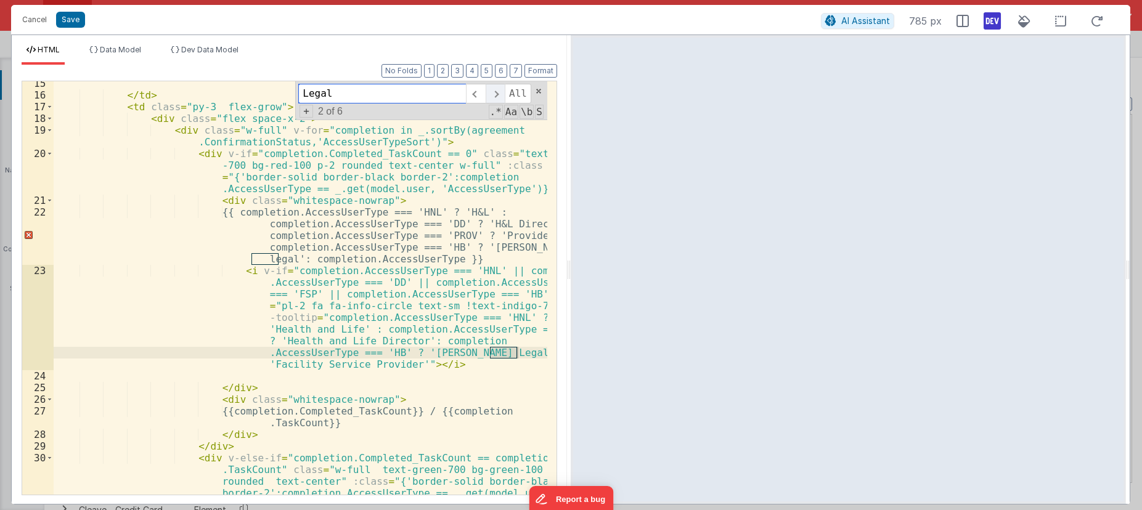
click at [497, 96] on span at bounding box center [495, 94] width 19 height 20
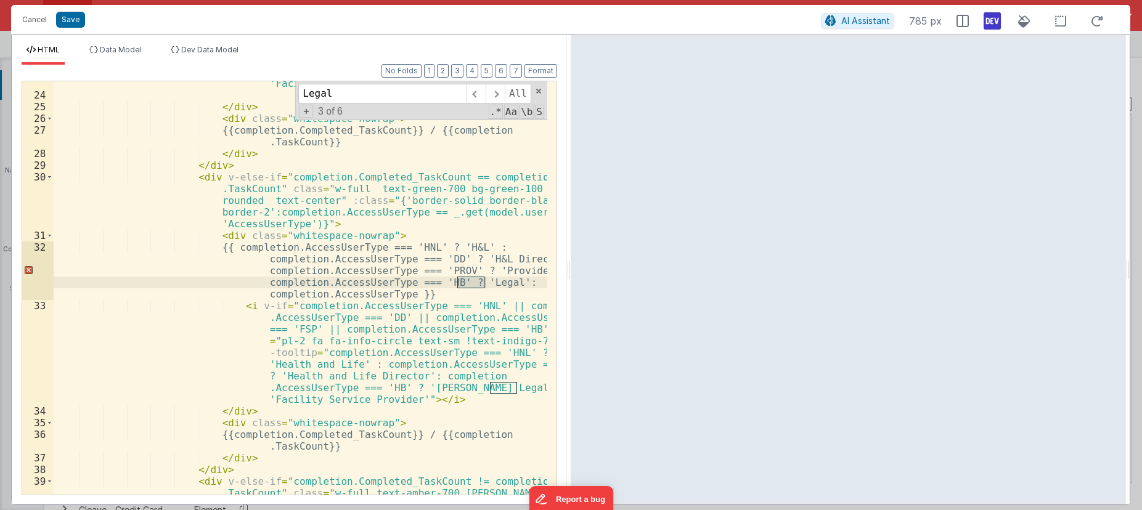
click at [466, 283] on div "< i v-if = "completion.AccessUserType === 'HNL' || completion .AccessUserType =…" at bounding box center [301, 288] width 494 height 414
click at [466, 283] on div "< i v-if = "completion.AccessUserType === 'HNL' || completion .AccessUserType =…" at bounding box center [301, 272] width 494 height 577
click at [495, 96] on span at bounding box center [495, 94] width 19 height 20
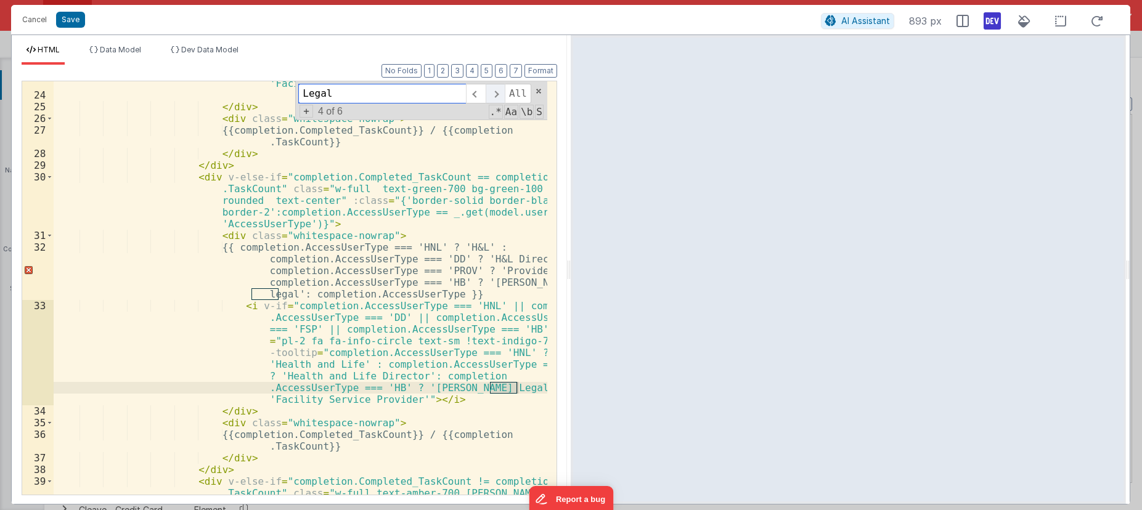
click at [495, 96] on span at bounding box center [495, 94] width 19 height 20
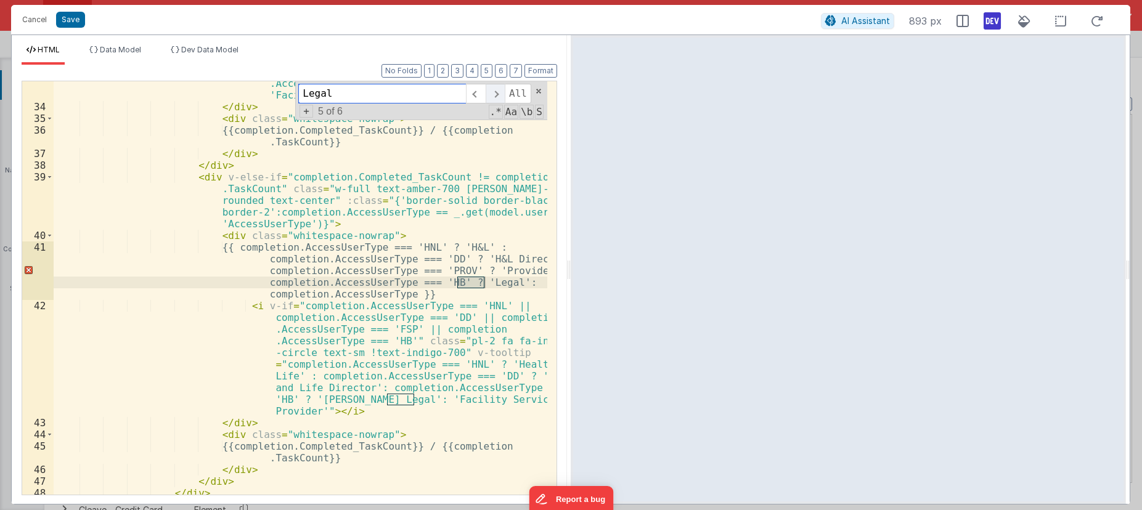
scroll to position [812, 0]
click at [459, 277] on div "< i v-if = "completion.AccessUserType === 'HNL' || completion .AccessUserType =…" at bounding box center [301, 288] width 494 height 414
click at [459, 277] on div "< i v-if = "completion.AccessUserType === 'HNL' || completion .AccessUserType =…" at bounding box center [301, 261] width 494 height 531
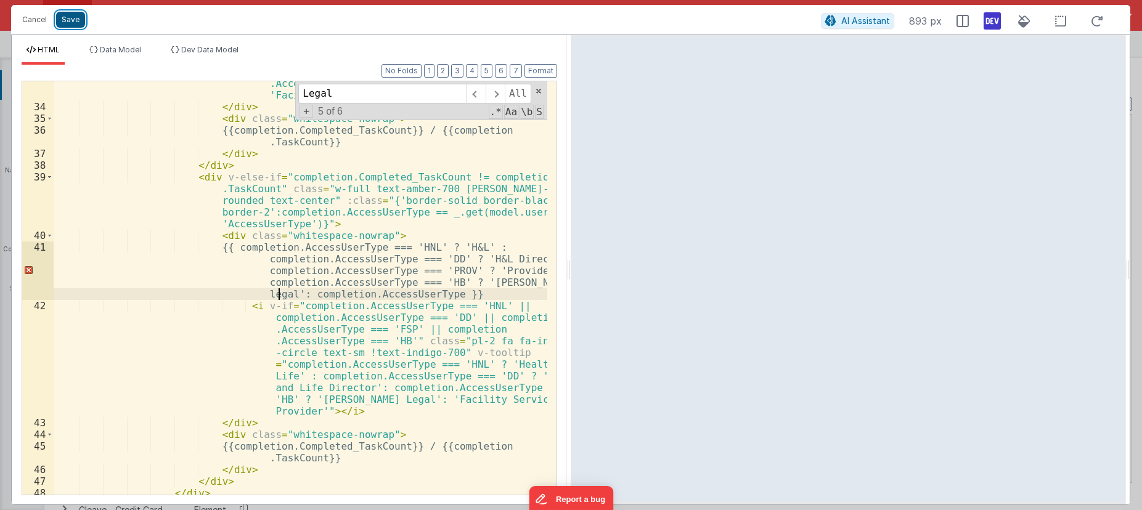
click at [71, 17] on button "Save" at bounding box center [70, 20] width 29 height 16
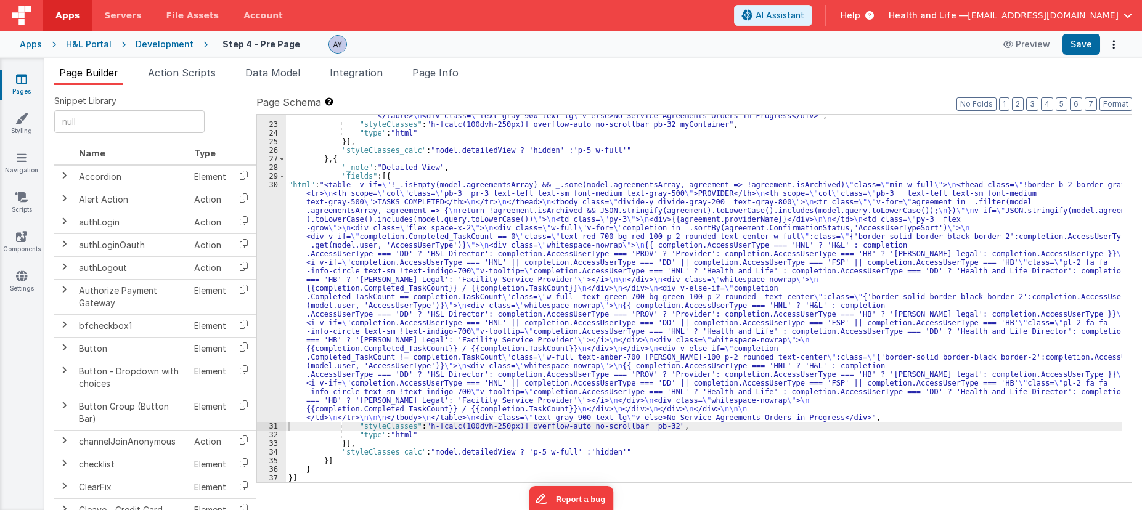
scroll to position [555, 0]
click at [786, 46] on button "Save" at bounding box center [1081, 44] width 38 height 21
